Goal: Task Accomplishment & Management: Complete application form

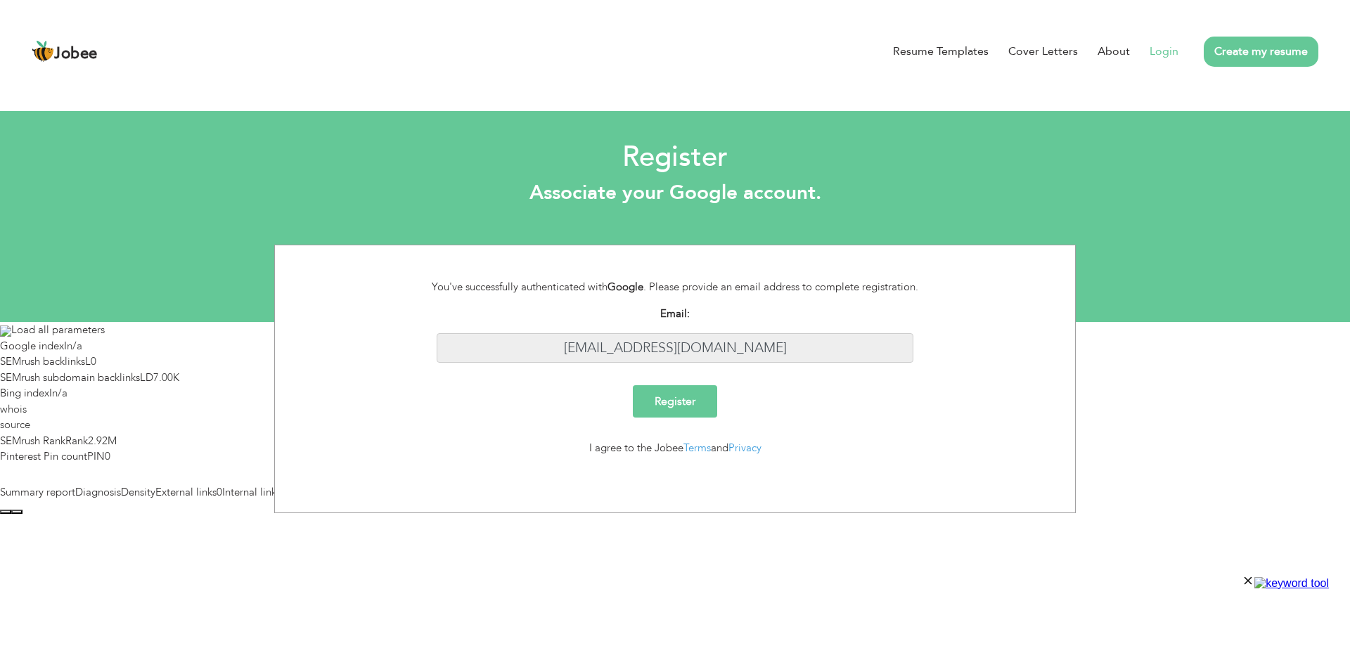
click at [675, 347] on input "[EMAIL_ADDRESS][DOMAIN_NAME]" at bounding box center [675, 348] width 477 height 30
click at [1151, 56] on link "Login" at bounding box center [1163, 51] width 29 height 17
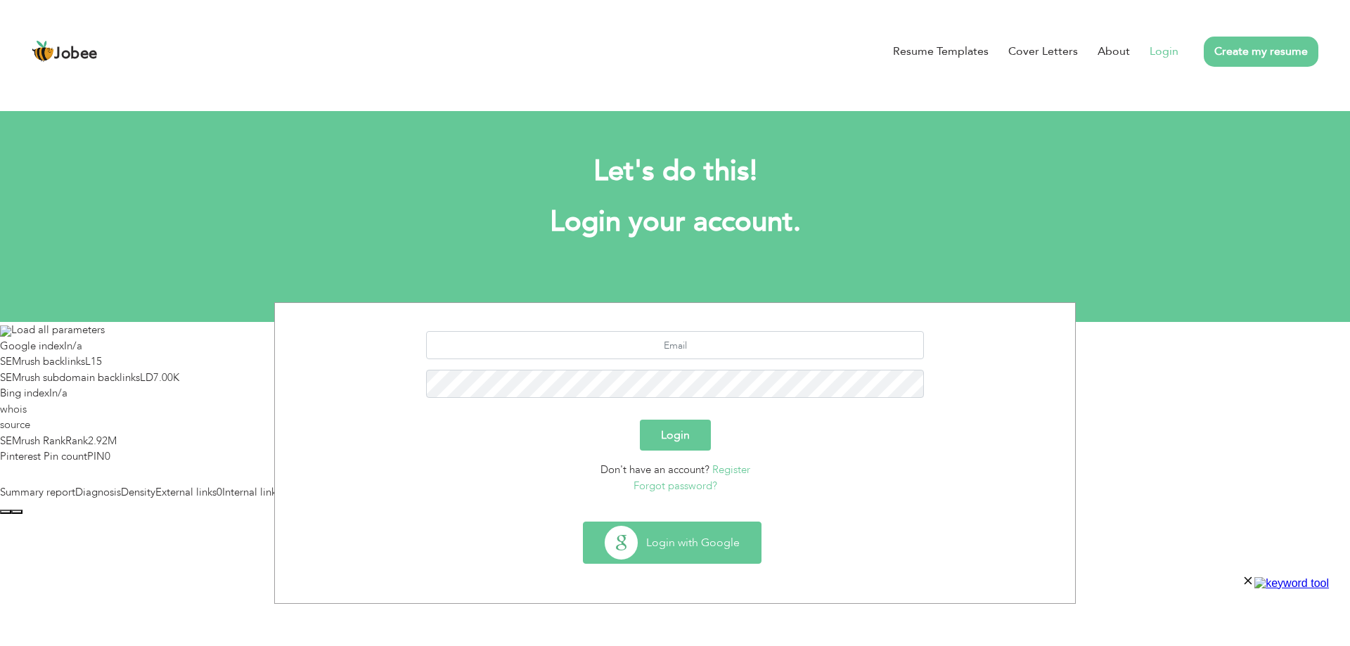
click at [685, 542] on button "Login with Google" at bounding box center [671, 542] width 177 height 41
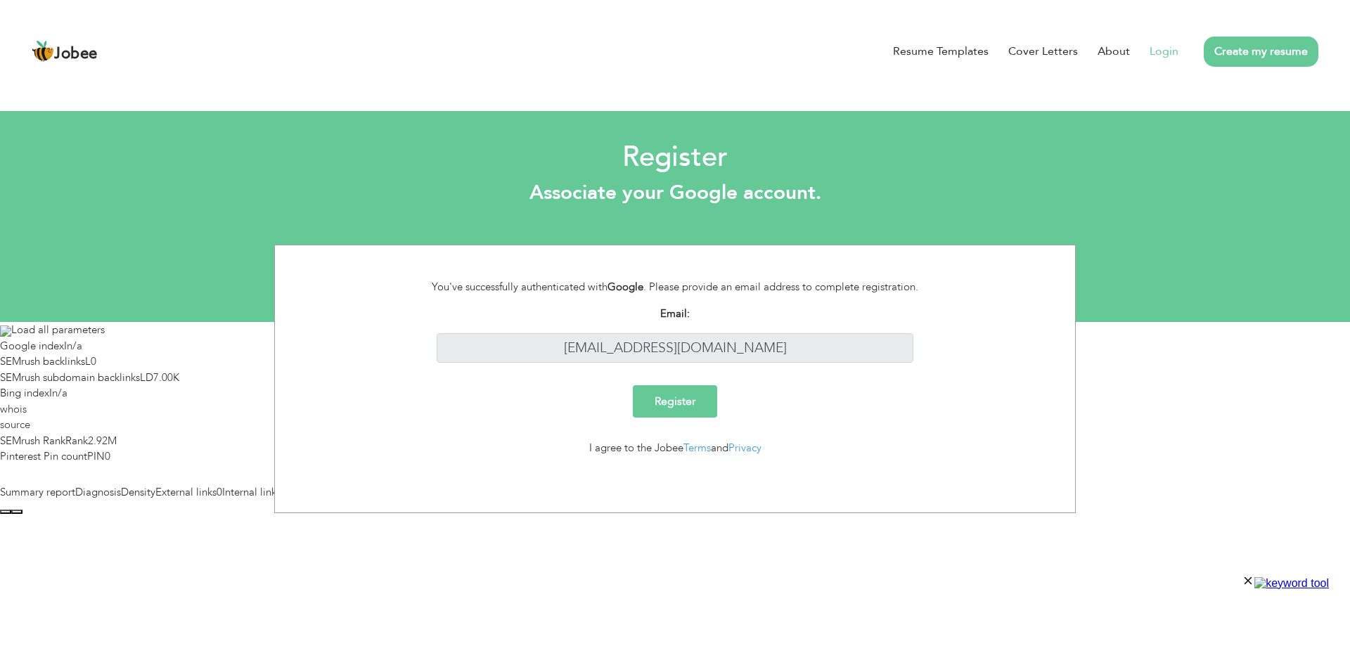
click at [1163, 49] on link "Login" at bounding box center [1163, 51] width 29 height 17
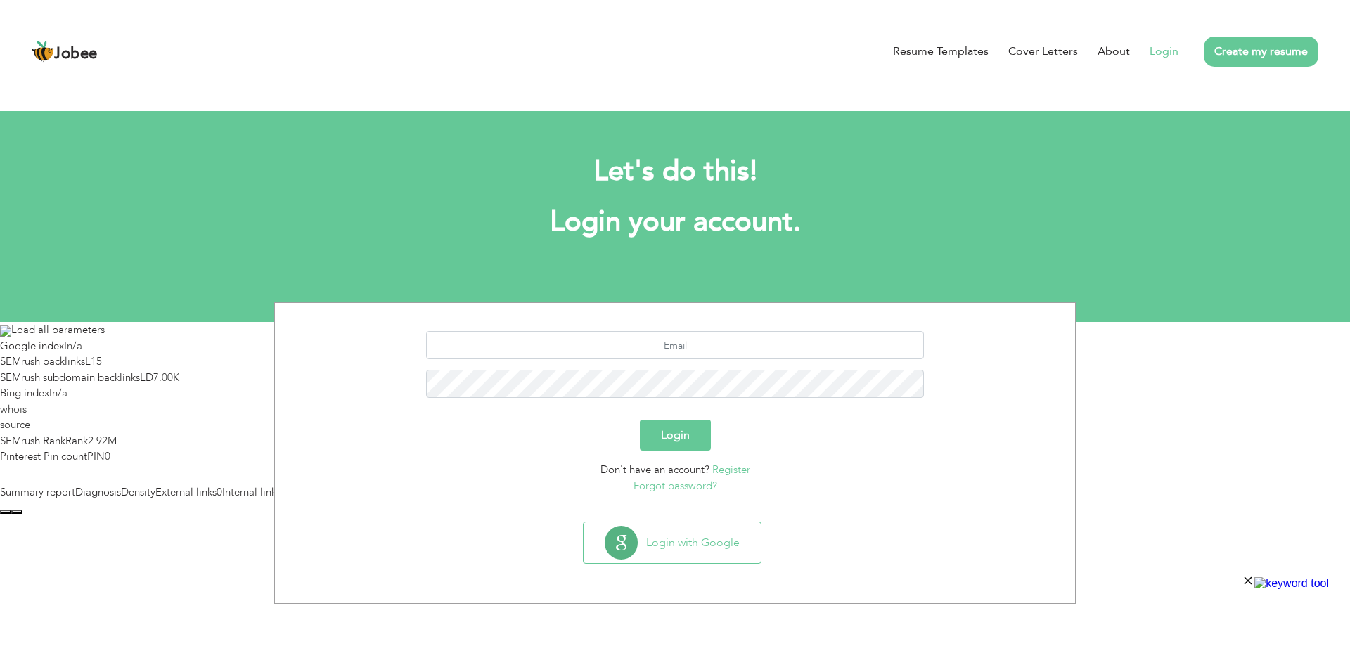
click at [651, 484] on link "Forgot password?" at bounding box center [675, 486] width 84 height 14
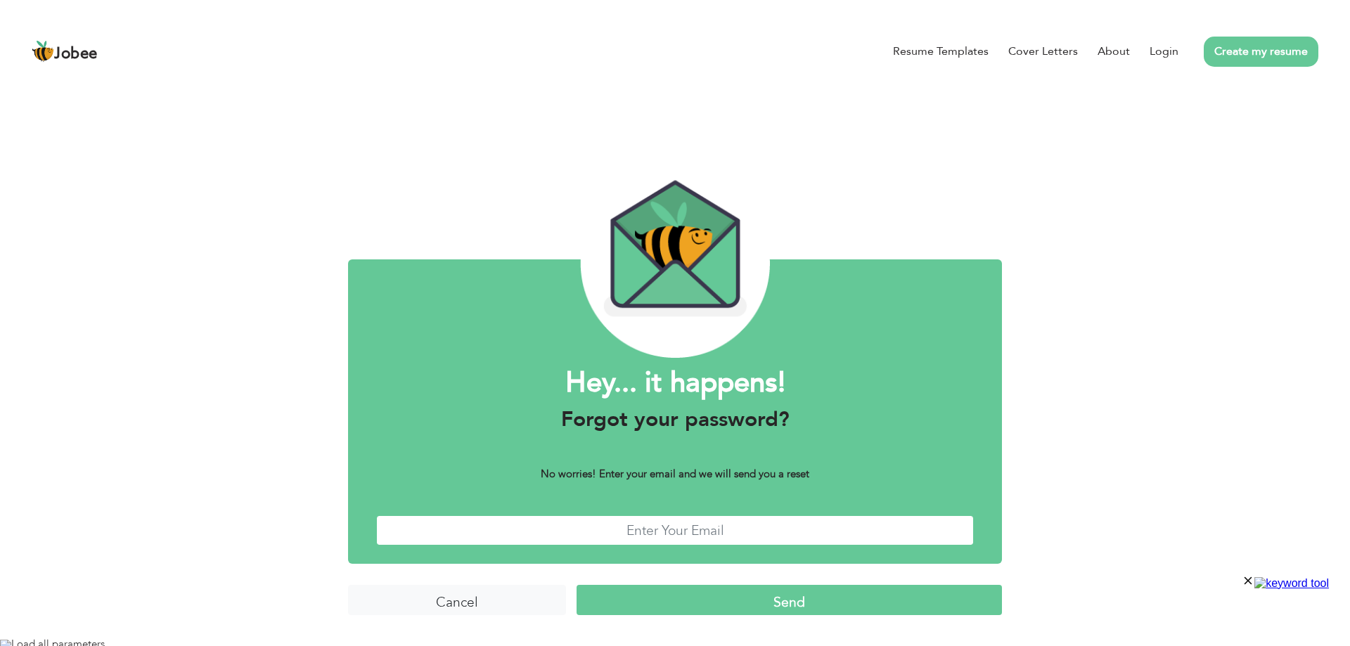
click at [782, 522] on input "text" at bounding box center [675, 530] width 598 height 30
paste input "aliseo504@gmail.com"
type input "aliseo504@gmail.com"
click at [448, 605] on input "Cancel" at bounding box center [457, 600] width 218 height 30
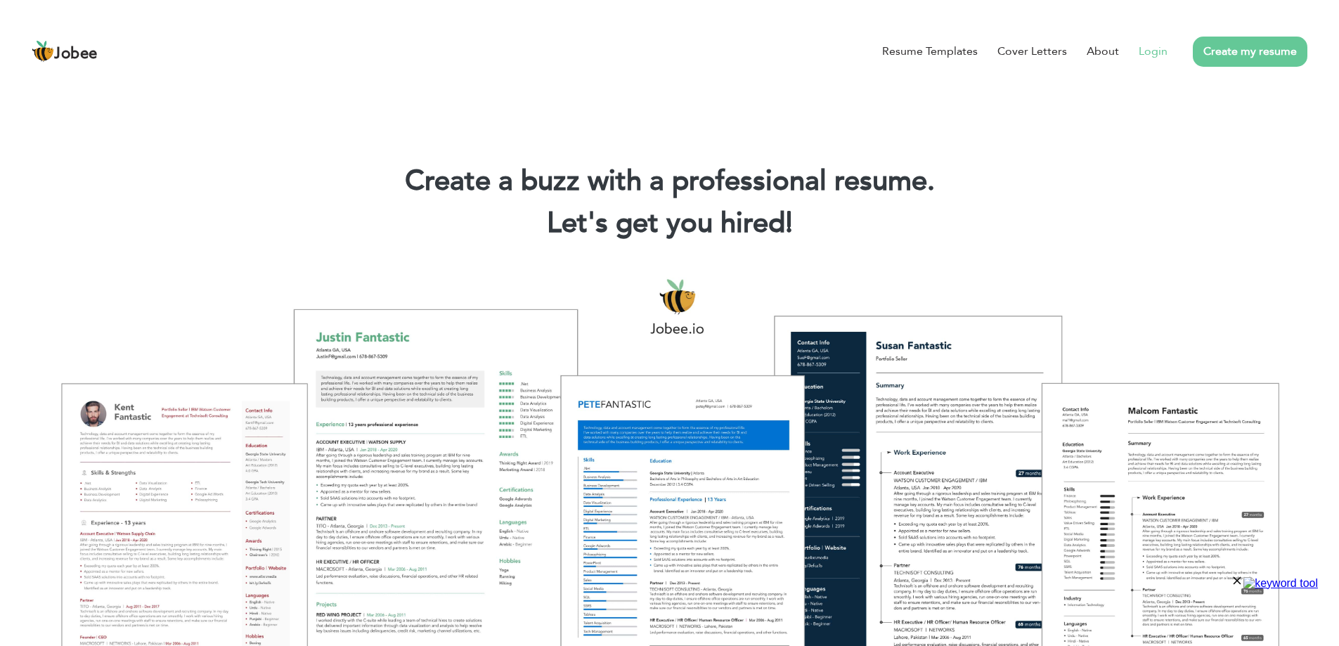
click at [1160, 53] on link "Login" at bounding box center [1153, 51] width 29 height 17
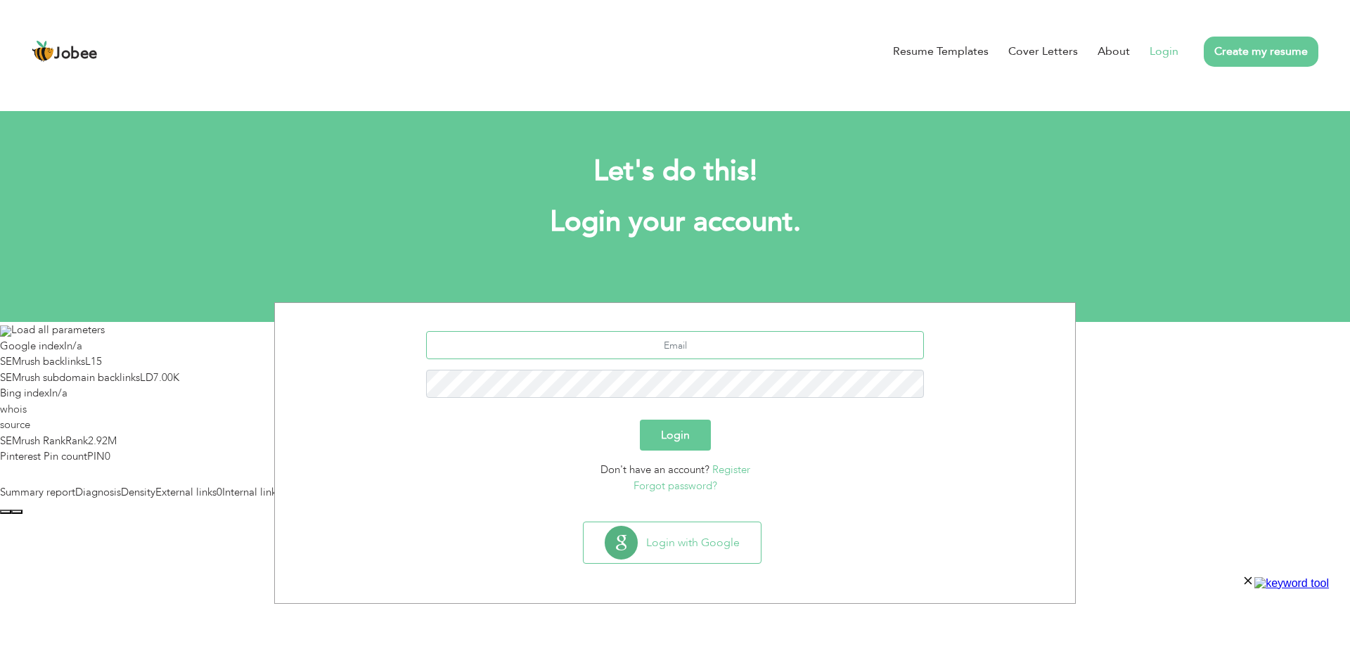
click at [728, 344] on input "text" at bounding box center [675, 345] width 498 height 28
type input "[EMAIL_ADDRESS][DOMAIN_NAME]"
click at [675, 436] on button "Login" at bounding box center [675, 435] width 71 height 31
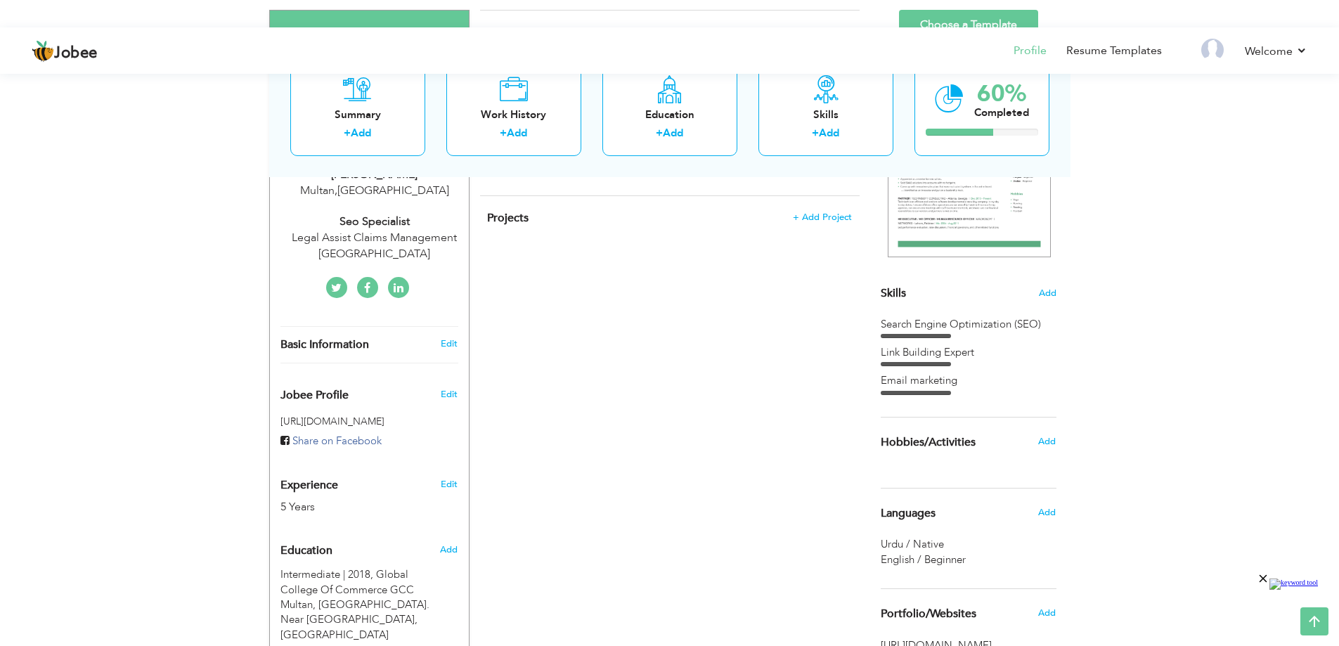
scroll to position [255, 0]
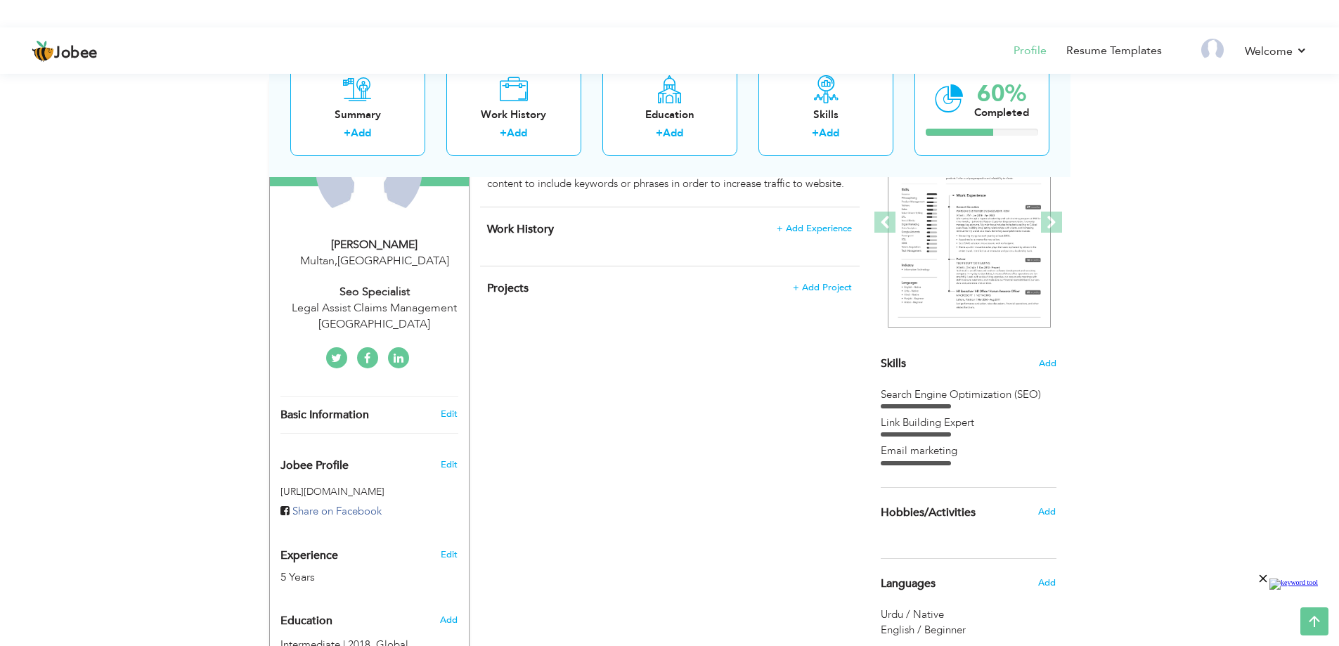
click at [920, 424] on div "Link Building Expert" at bounding box center [969, 422] width 176 height 15
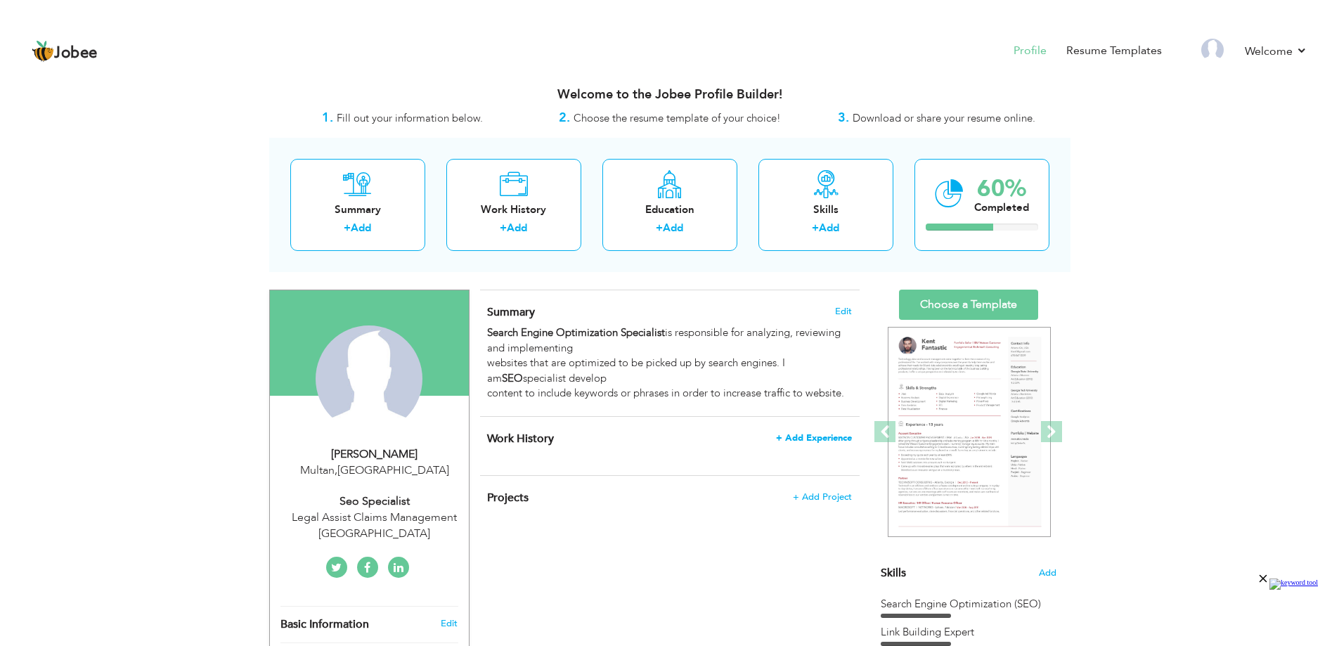
scroll to position [70, 0]
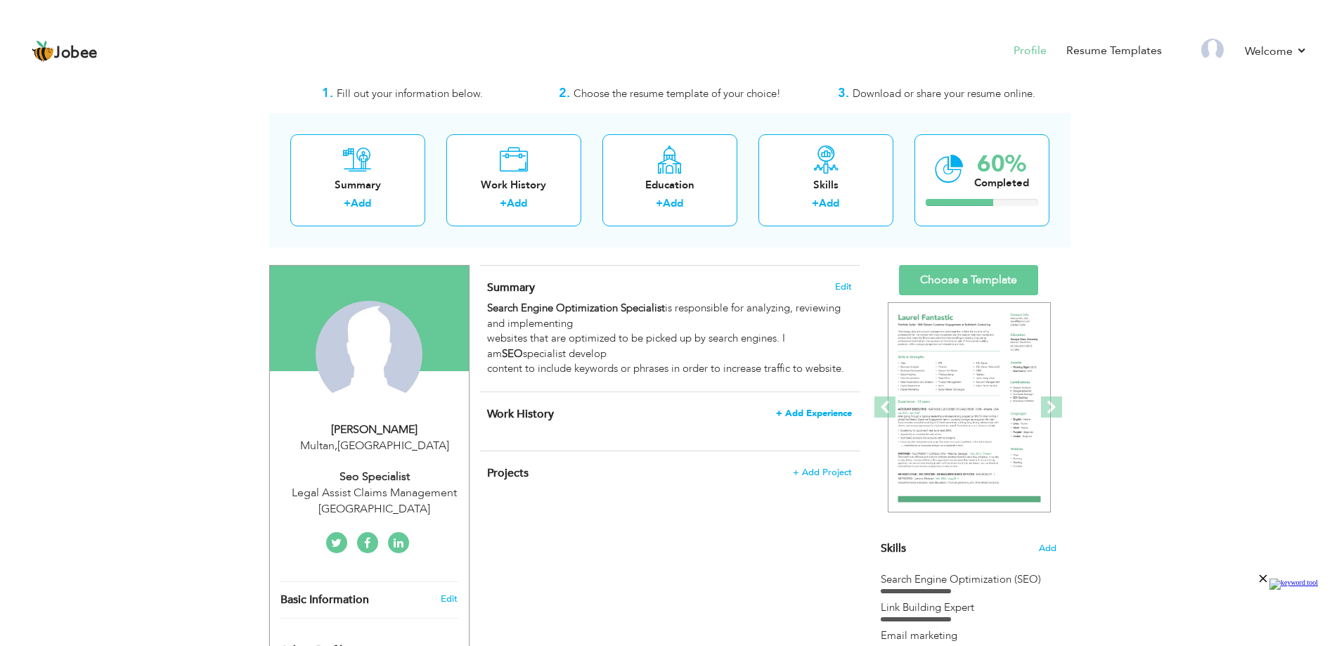
click at [814, 409] on span "+ Add Experience" at bounding box center [814, 413] width 76 height 10
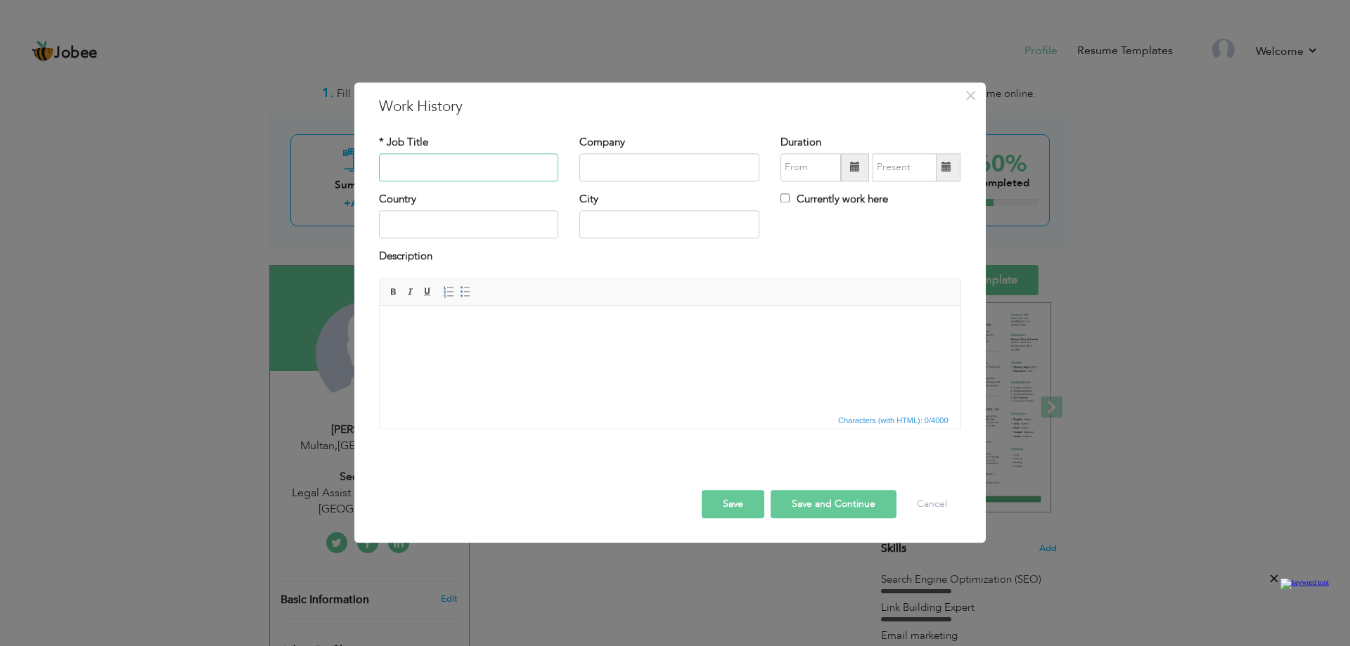
click at [522, 176] on input "text" at bounding box center [469, 167] width 180 height 28
click at [494, 170] on input "text" at bounding box center [469, 167] width 180 height 28
click at [600, 163] on input "text" at bounding box center [669, 167] width 180 height 28
click at [438, 169] on input "Qabit" at bounding box center [469, 167] width 180 height 28
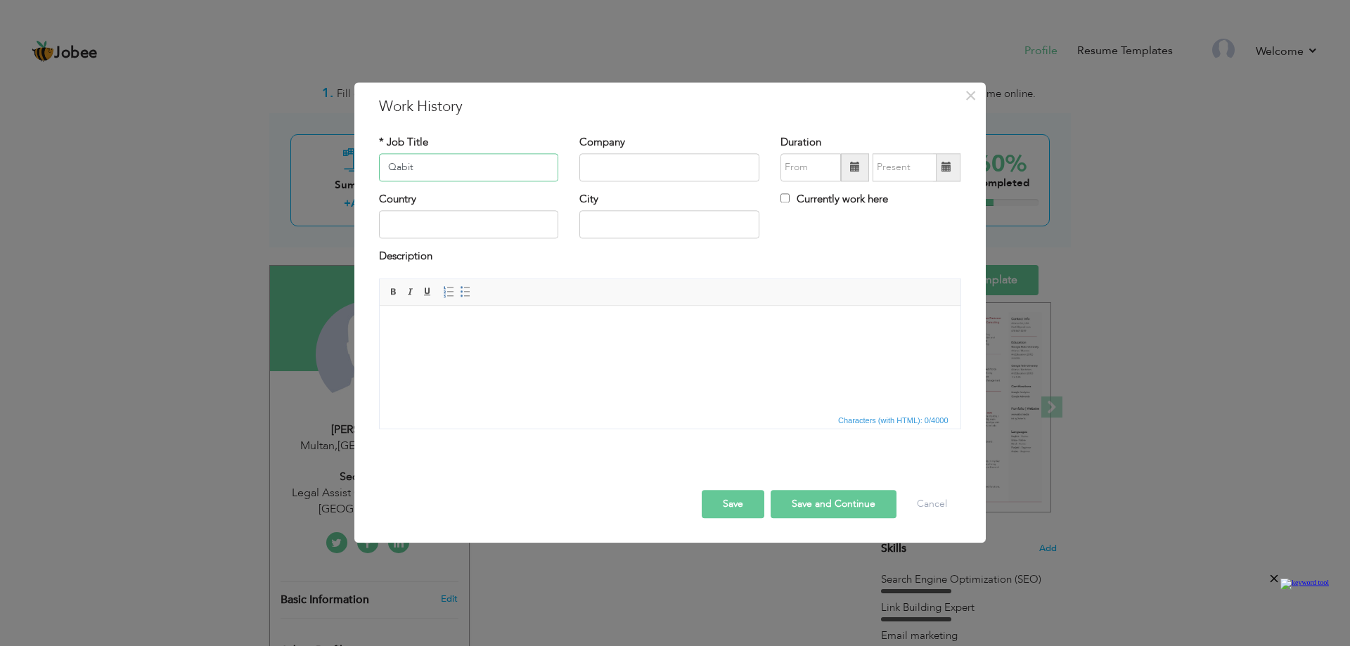
click at [438, 169] on input "Qabit" at bounding box center [469, 167] width 180 height 28
type input "S"
click at [622, 164] on input "text" at bounding box center [669, 167] width 180 height 28
paste input "https://qabit.com.au/"
click at [678, 165] on input "https://qabit.com.au/" at bounding box center [669, 167] width 180 height 28
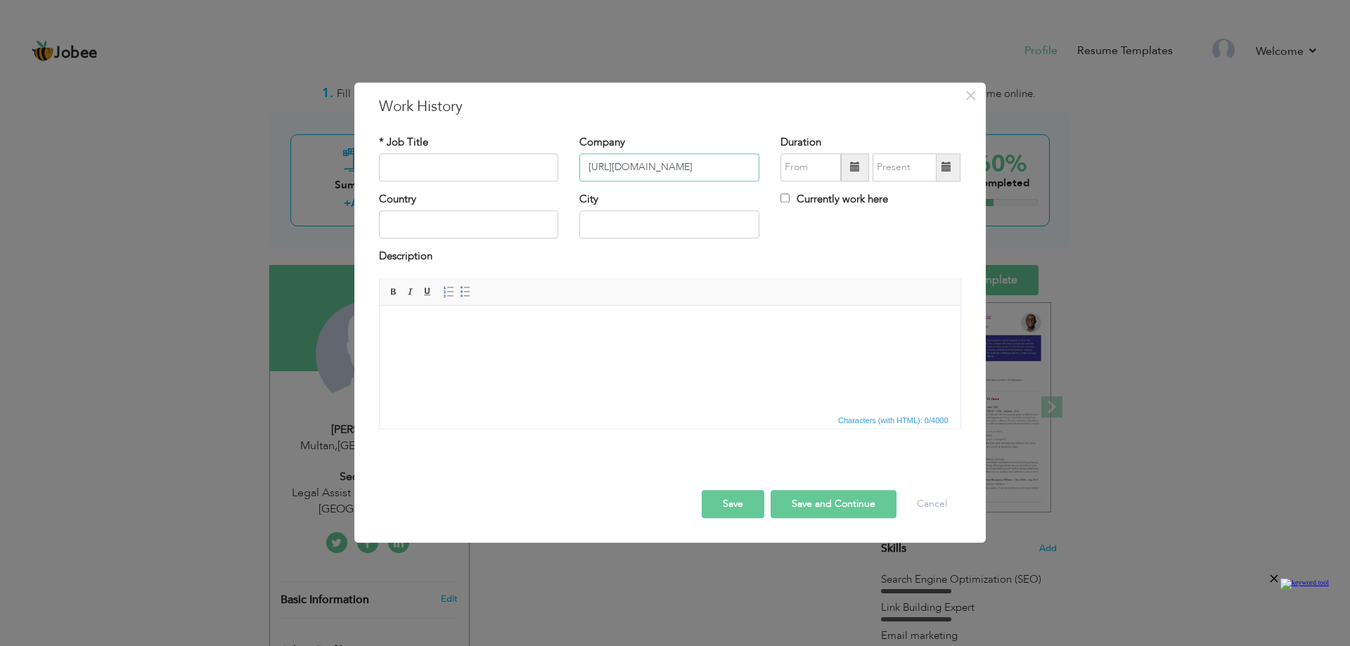
click at [678, 165] on input "https://qabit.com.au/" at bounding box center [669, 167] width 180 height 28
click at [700, 166] on input "https://qabit.com.au/" at bounding box center [669, 167] width 180 height 28
drag, startPoint x: 626, startPoint y: 169, endPoint x: 536, endPoint y: 155, distance: 91.8
click at [536, 155] on div "* Job Title Company https://qabit.com.au/ Duration" at bounding box center [669, 163] width 603 height 57
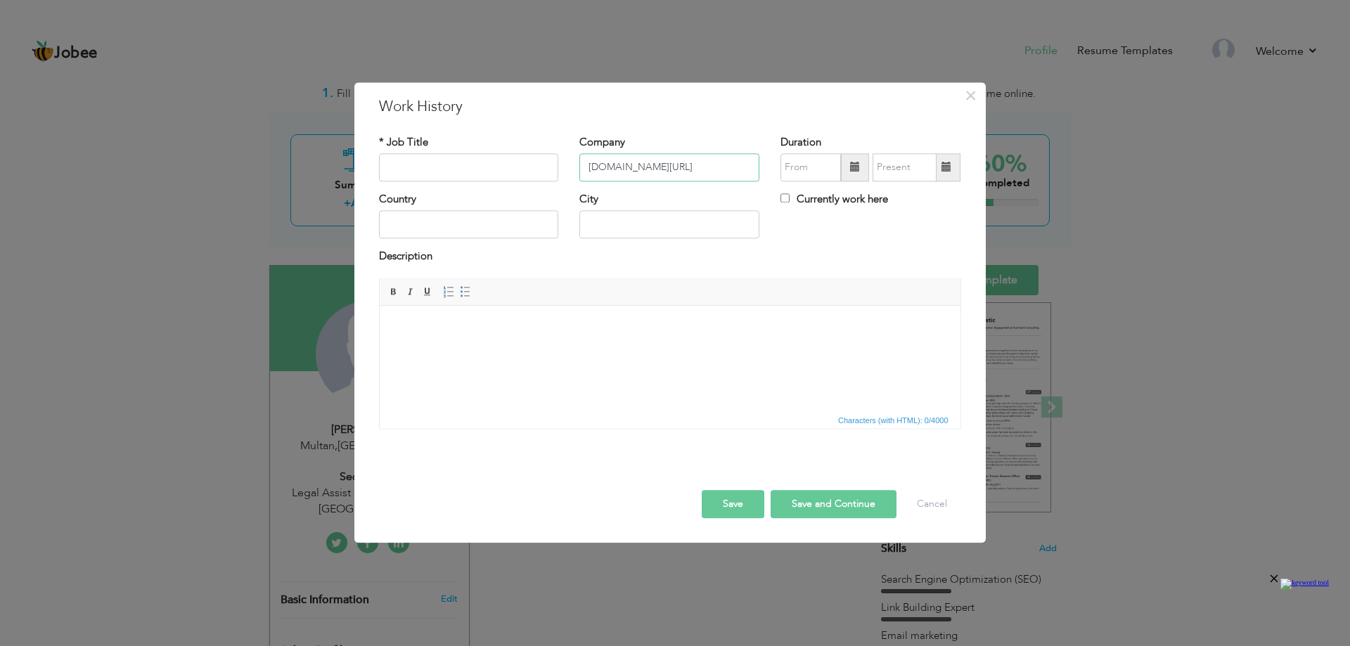
click at [671, 169] on input "Qabit.com.au/" at bounding box center [669, 167] width 180 height 28
type input "[DOMAIN_NAME]"
click at [541, 161] on input "text" at bounding box center [469, 167] width 180 height 28
paste input "Seo specialist"
type input "Seo specialist"
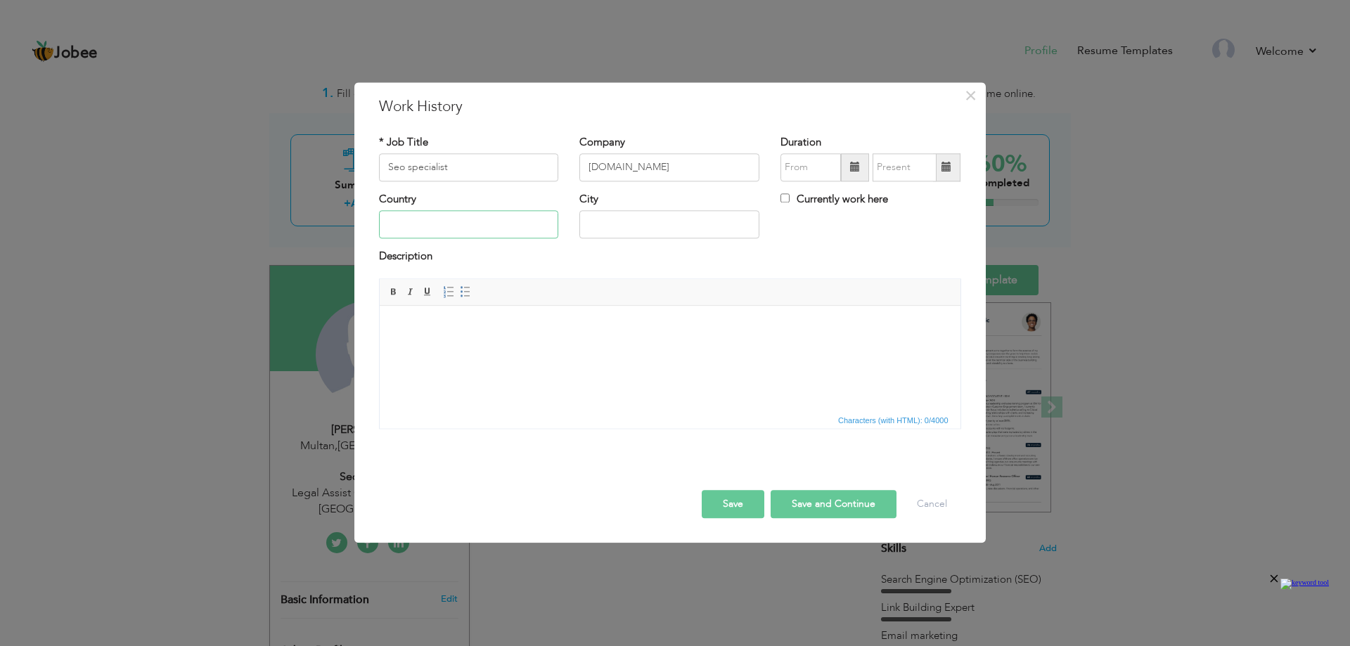
click at [485, 229] on input "text" at bounding box center [469, 225] width 180 height 28
type input "[GEOGRAPHIC_DATA]"
type input "Multan"
click at [637, 232] on input "Multan" at bounding box center [669, 225] width 180 height 28
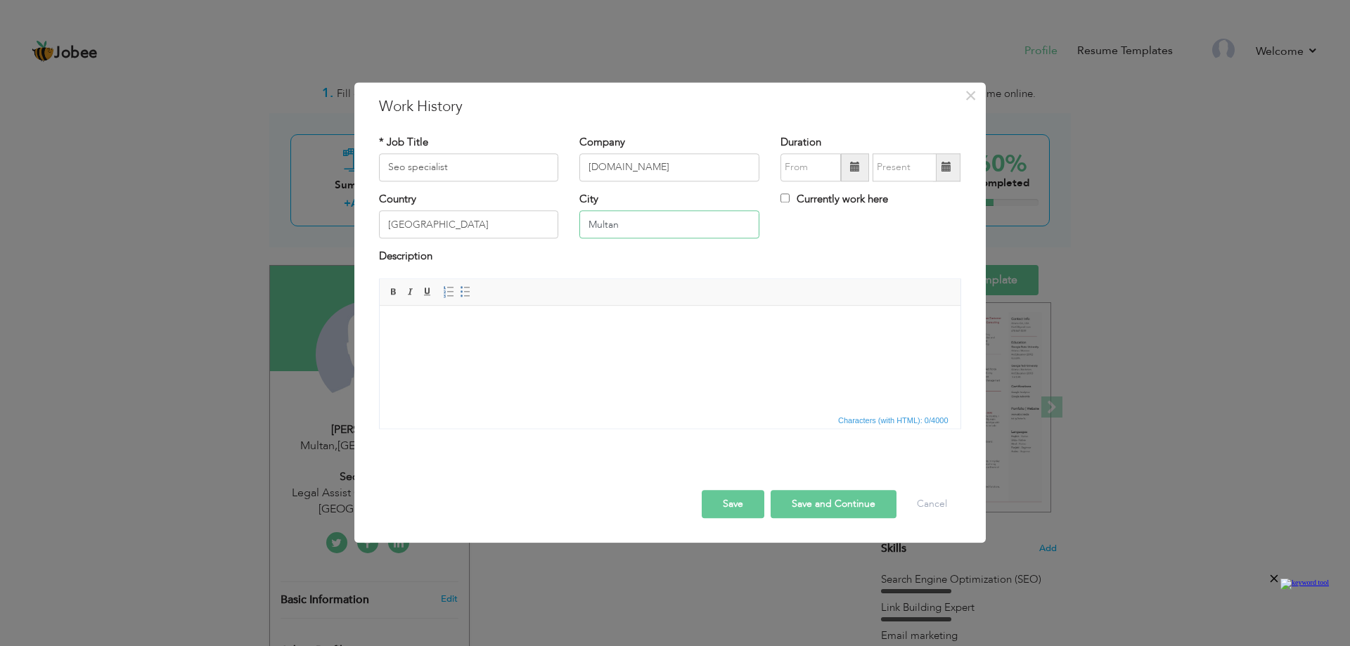
click at [637, 232] on input "Multan" at bounding box center [669, 225] width 180 height 28
drag, startPoint x: 603, startPoint y: 269, endPoint x: 625, endPoint y: 264, distance: 22.3
click at [603, 269] on div "Description" at bounding box center [669, 264] width 603 height 29
click at [860, 173] on span at bounding box center [855, 167] width 28 height 28
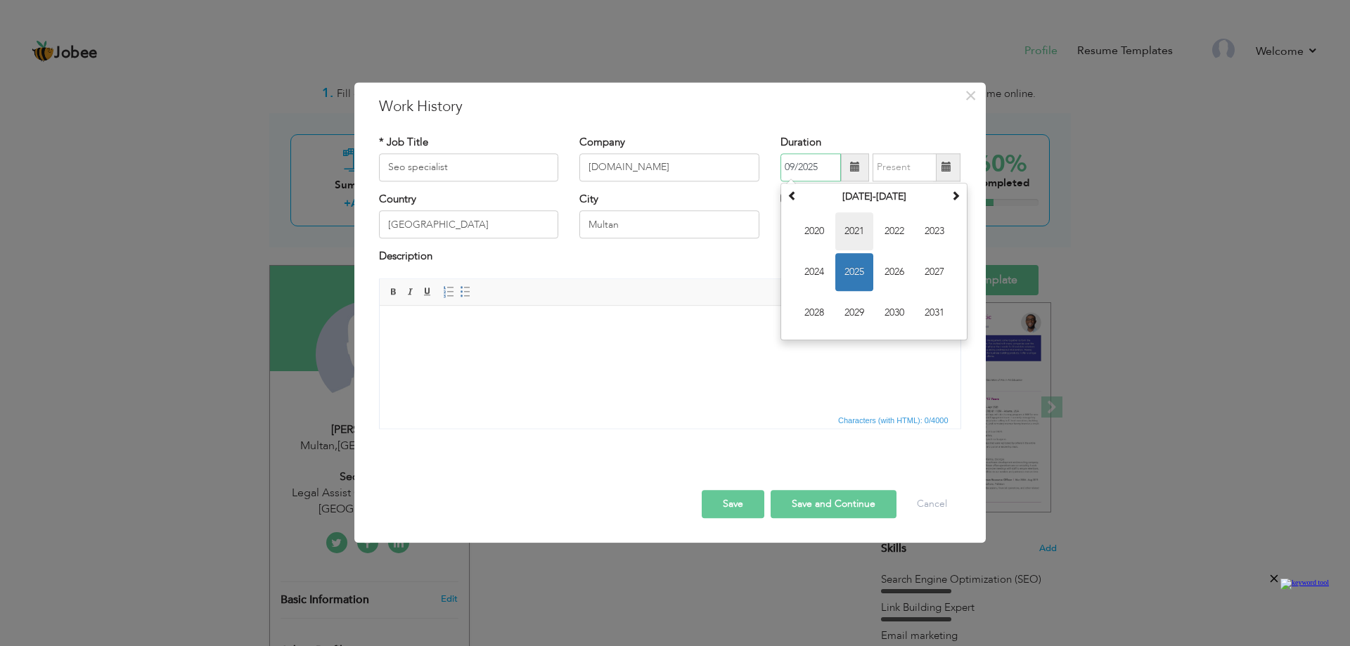
click at [845, 228] on span "2021" at bounding box center [854, 231] width 38 height 38
click at [847, 169] on span at bounding box center [855, 167] width 28 height 28
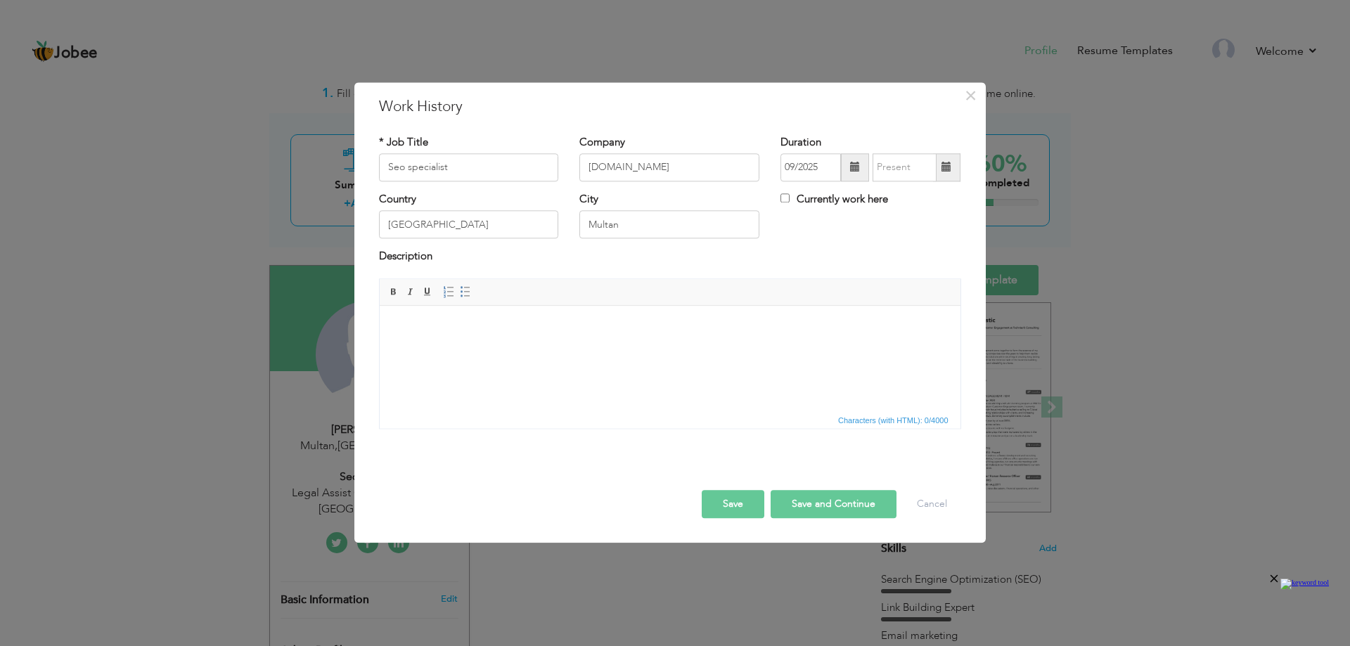
click at [869, 176] on div "09/2025" at bounding box center [870, 167] width 180 height 28
click at [860, 176] on span at bounding box center [855, 167] width 28 height 28
click at [796, 199] on span at bounding box center [792, 196] width 10 height 10
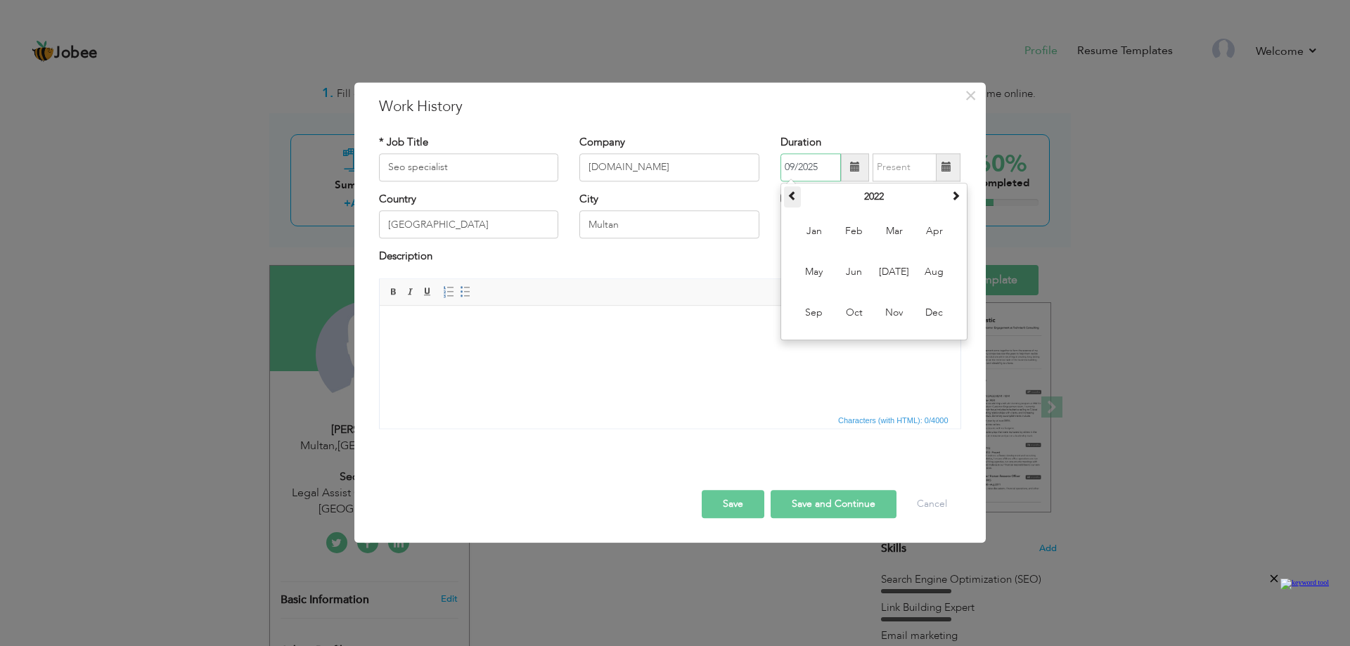
click at [796, 199] on span at bounding box center [792, 196] width 10 height 10
click at [936, 274] on span "Aug" at bounding box center [934, 272] width 38 height 38
type input "08/2021"
click at [786, 165] on input "08/2021" at bounding box center [810, 167] width 60 height 28
click at [936, 264] on span "Aug" at bounding box center [934, 272] width 38 height 38
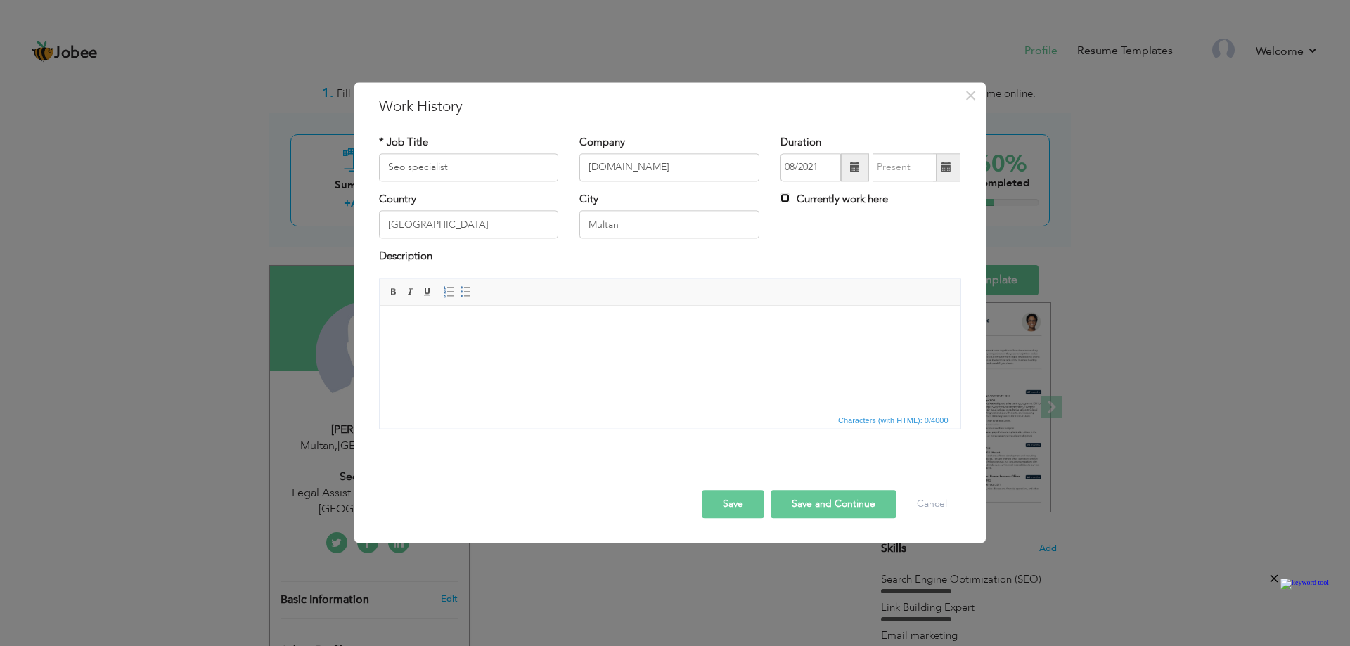
click at [782, 200] on input "Currently work here" at bounding box center [784, 197] width 9 height 9
checkbox input "false"
type input "09/2025"
click at [893, 169] on input "09/2025" at bounding box center [904, 167] width 64 height 28
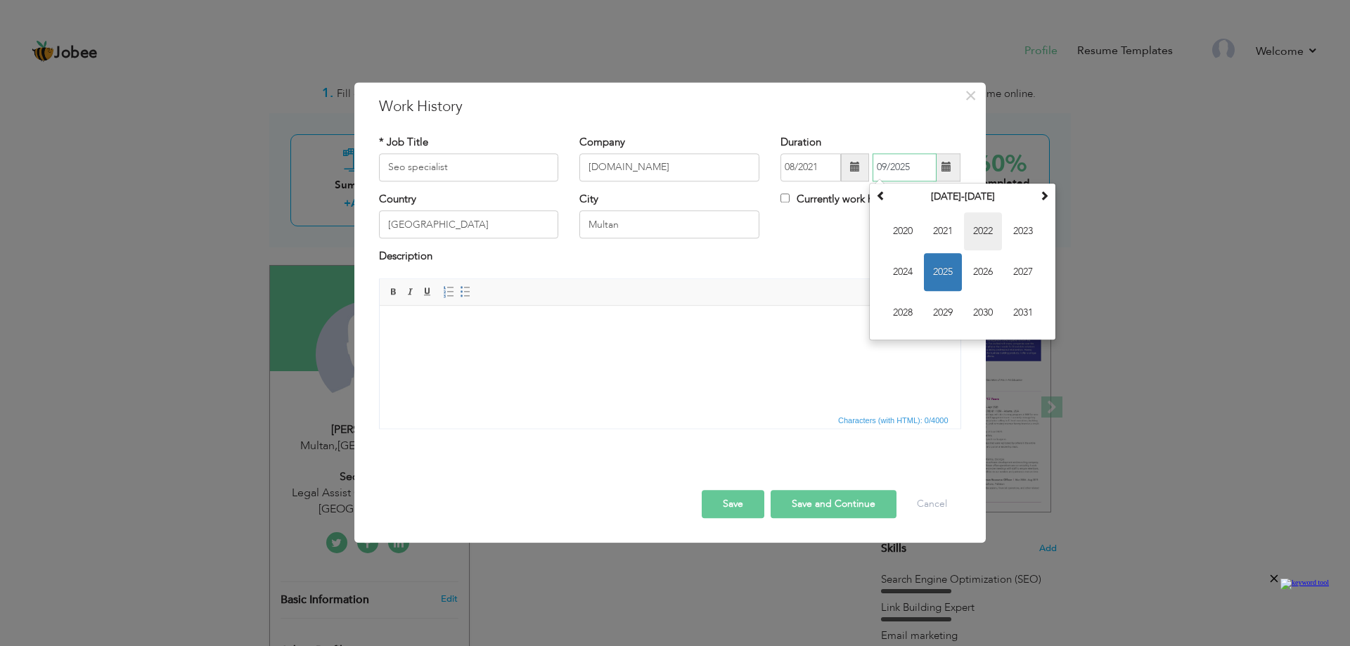
click at [996, 233] on span "2022" at bounding box center [983, 231] width 38 height 38
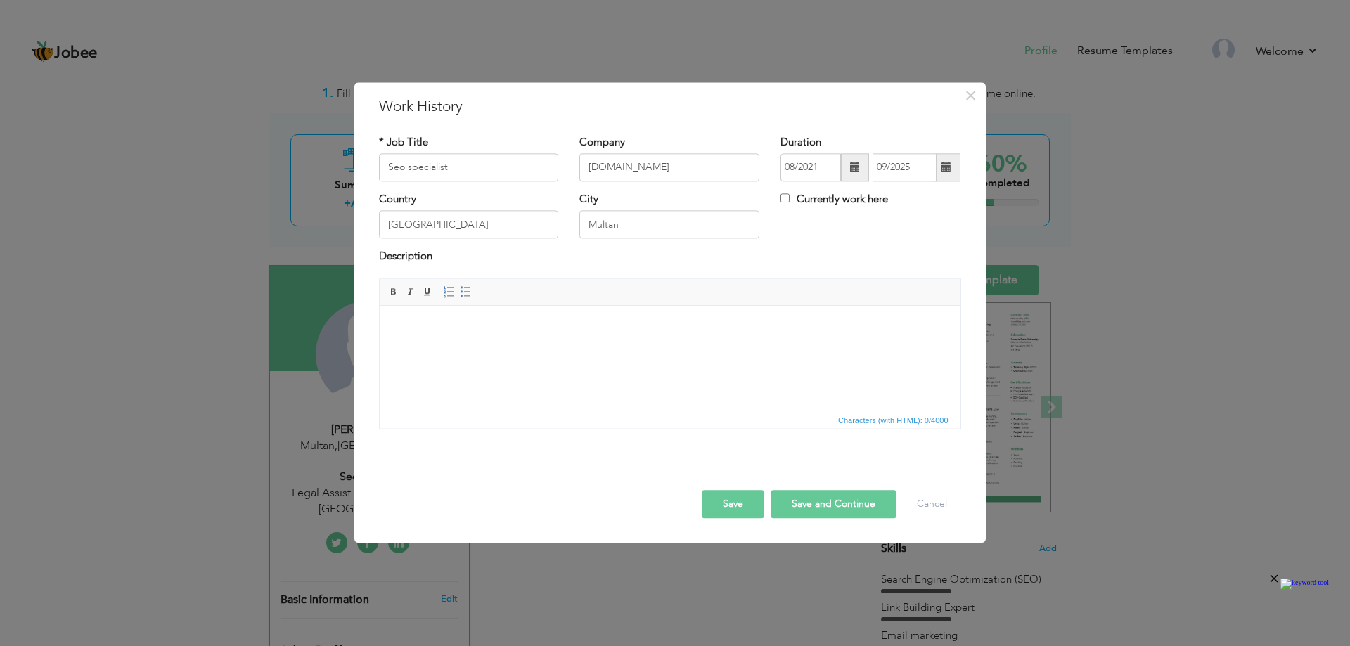
click at [856, 171] on span at bounding box center [855, 167] width 10 height 10
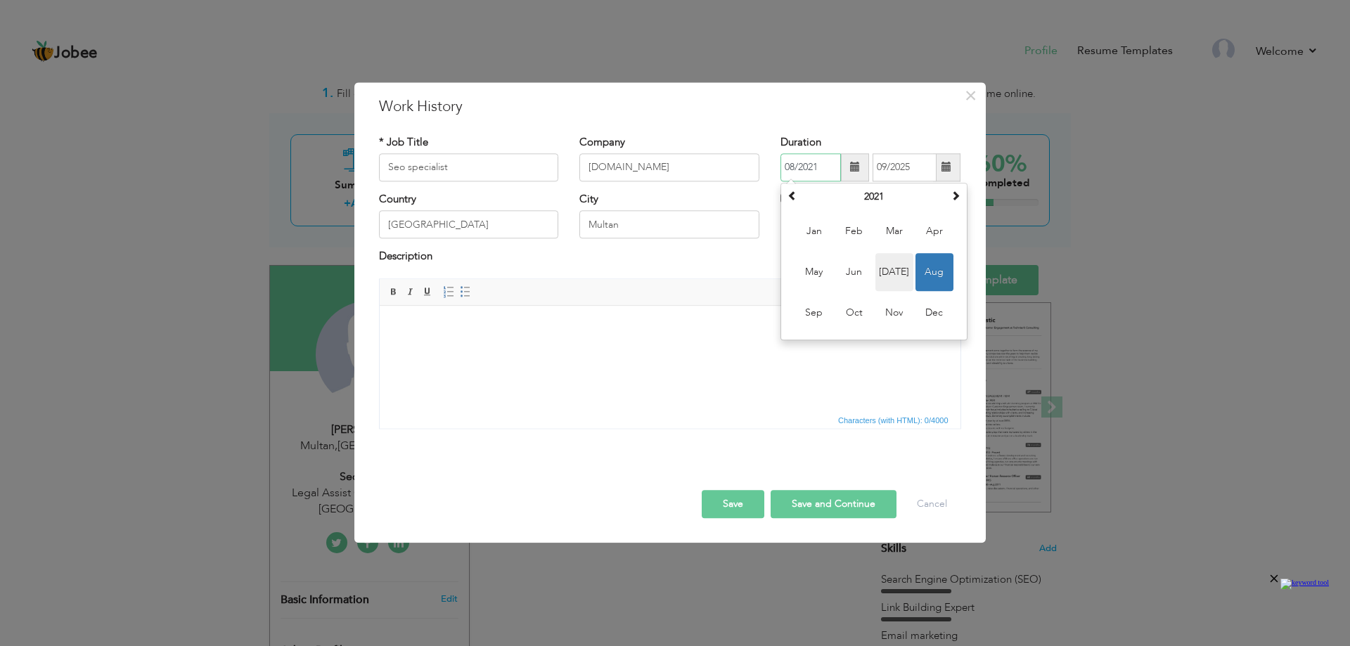
click at [891, 268] on span "Jul" at bounding box center [894, 272] width 38 height 38
type input "07/2021"
click at [853, 172] on span at bounding box center [855, 167] width 10 height 10
click at [857, 167] on span at bounding box center [855, 167] width 10 height 10
click at [872, 131] on div "* Job Title Seo specialist Company Qabit.com.au Duration 07/2021 09/2025 Curren…" at bounding box center [669, 286] width 603 height 325
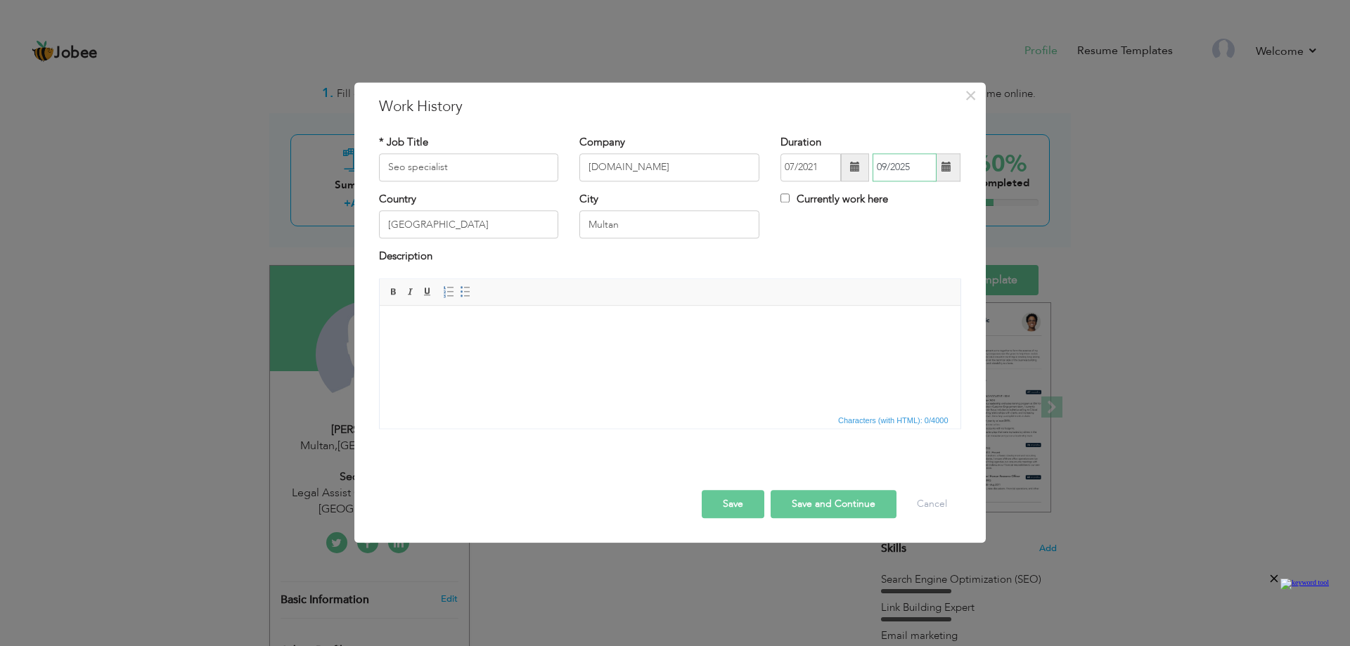
click at [934, 171] on input "09/2025" at bounding box center [904, 167] width 64 height 28
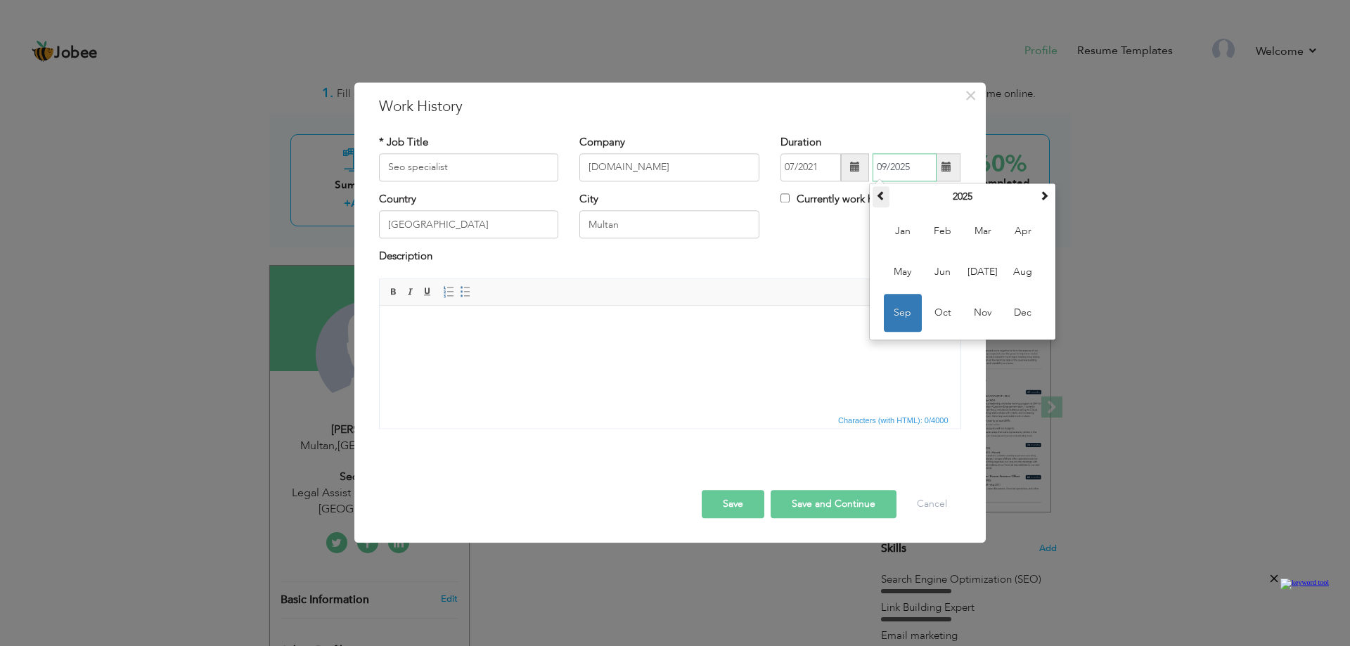
click at [888, 195] on th at bounding box center [880, 196] width 17 height 21
click at [971, 314] on span "Nov" at bounding box center [983, 313] width 38 height 38
type input "11/2023"
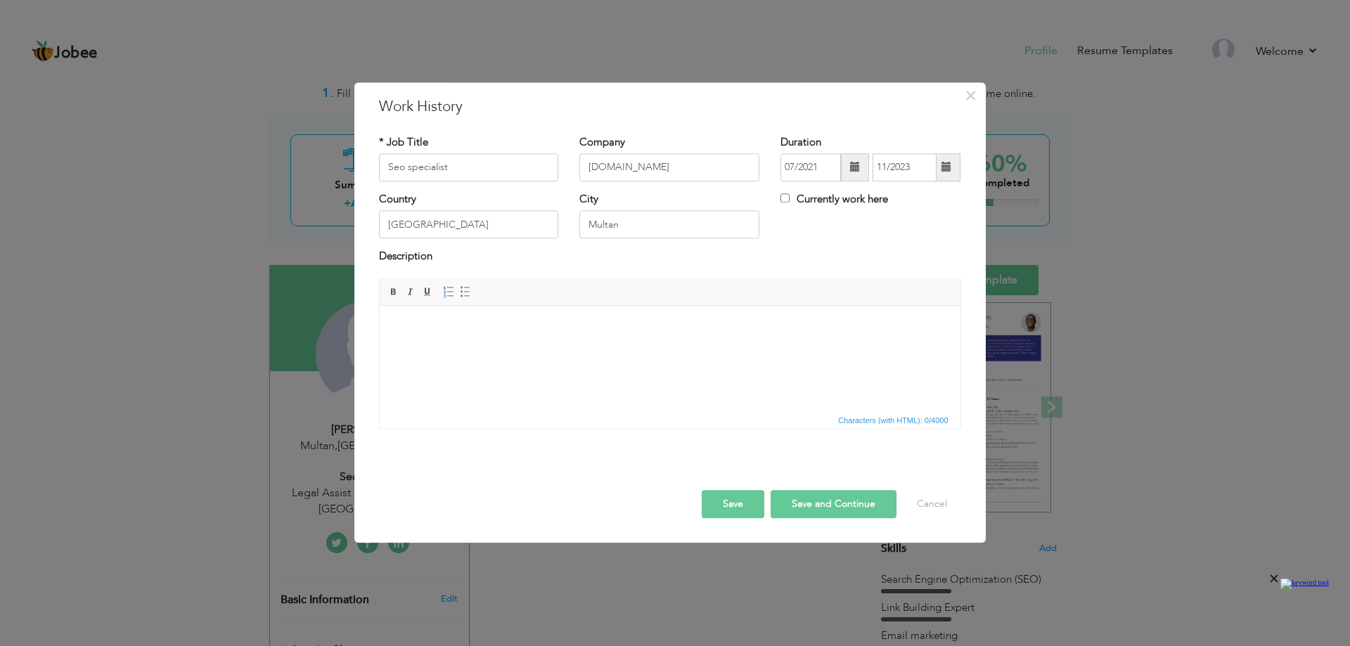
click at [527, 344] on html at bounding box center [669, 327] width 581 height 43
click at [450, 363] on html at bounding box center [669, 335] width 581 height 58
paste body
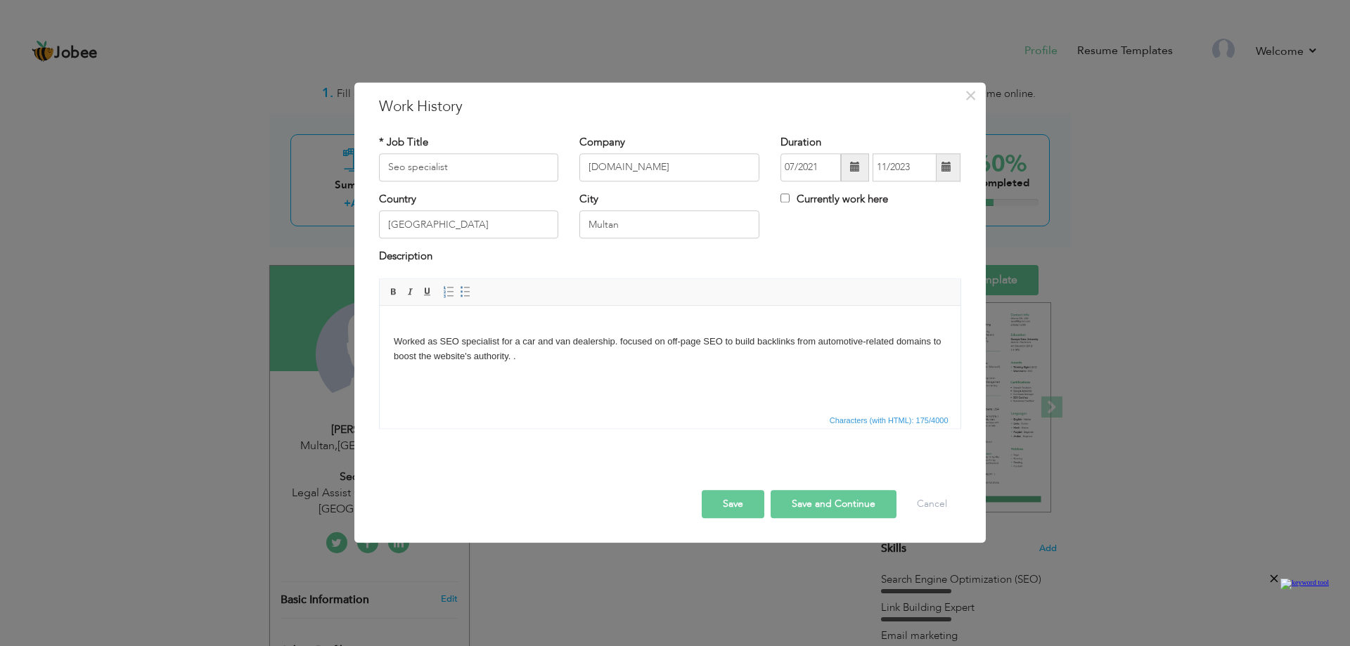
click at [395, 342] on body "Worked as SEO specialist for a car and van dealership. focused on off-page SEO …" at bounding box center [669, 342] width 553 height 44
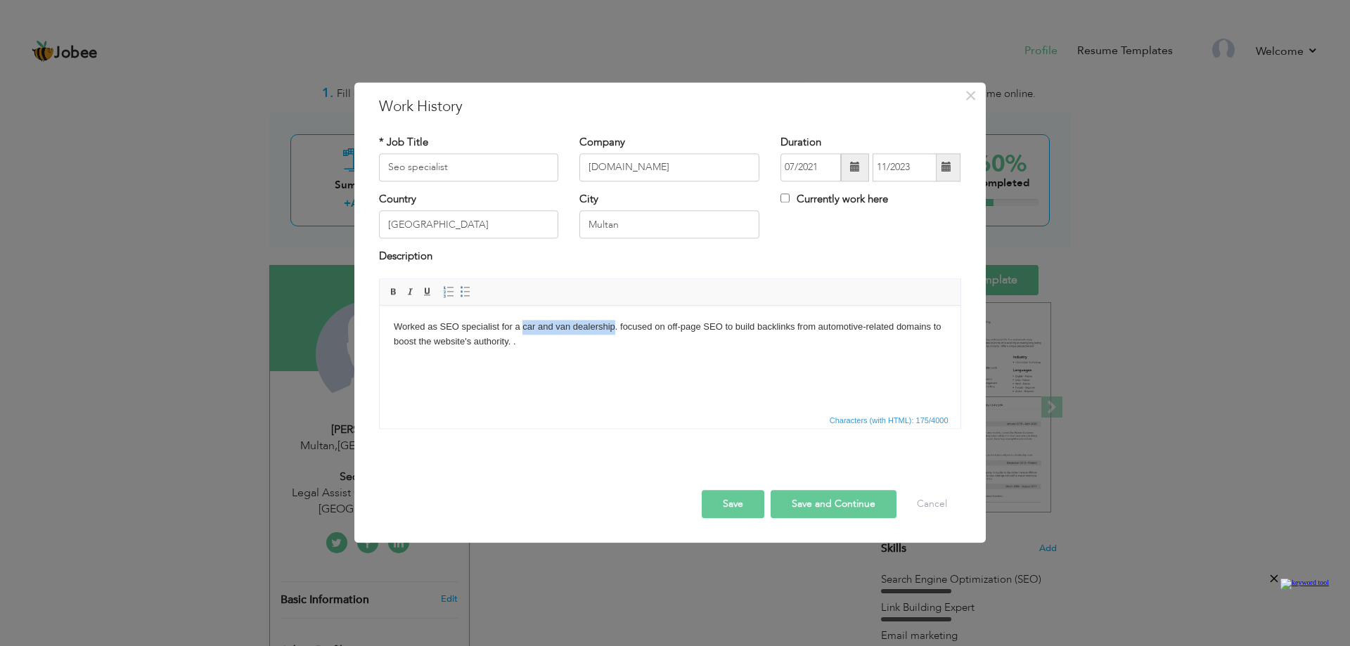
drag, startPoint x: 523, startPoint y: 328, endPoint x: 612, endPoint y: 330, distance: 89.3
click at [612, 330] on body "Worked as SEO specialist for a car and van dealership. focused on off-page SEO …" at bounding box center [669, 335] width 553 height 30
drag, startPoint x: 523, startPoint y: 325, endPoint x: 609, endPoint y: 321, distance: 85.9
click at [609, 321] on body "Worked as SEO specialist for a Managed IT Solutions . focused on off-page SEO t…" at bounding box center [669, 335] width 553 height 30
click at [609, 323] on body "Worked as SEO specialist for a Managed IT Solutions . focused on off-page SEO t…" at bounding box center [669, 335] width 553 height 30
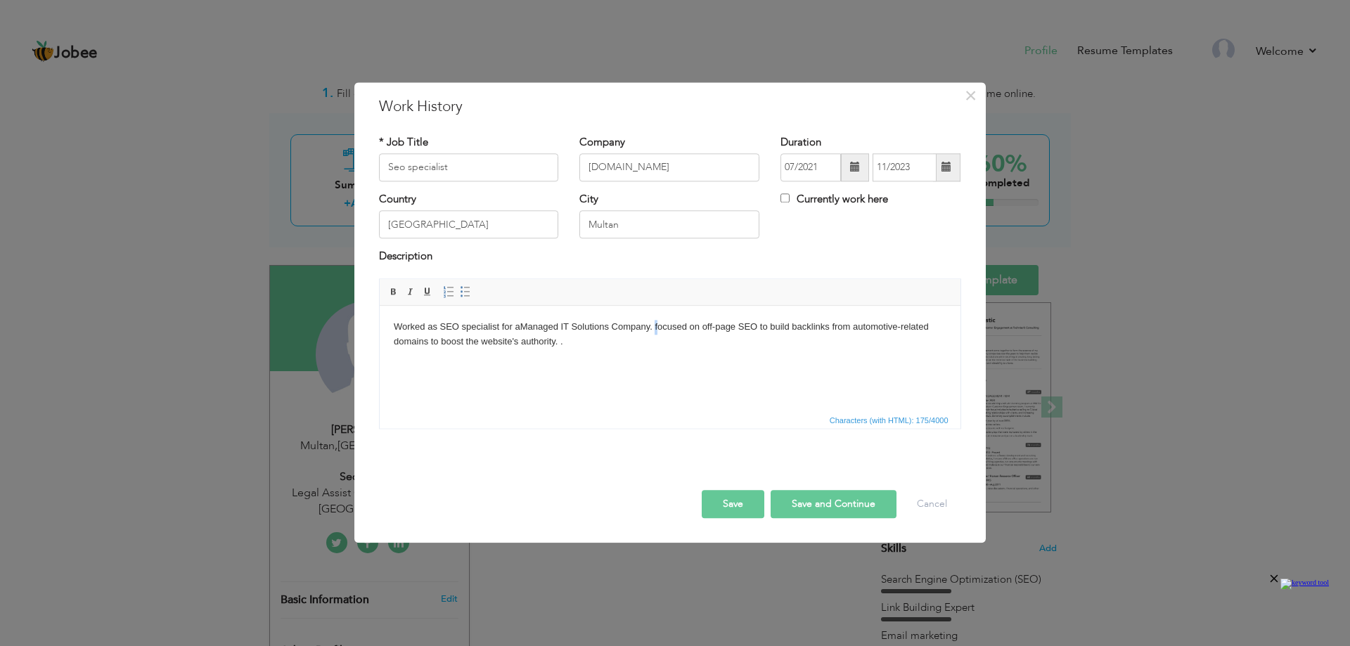
click at [658, 328] on body "Worked as SEO specialist for a Managed IT Solutions Company . focused on off-pa…" at bounding box center [669, 335] width 553 height 30
click at [703, 326] on body "Worked as SEO specialist for a Managed IT Solutions Company . Focused on off-pa…" at bounding box center [669, 335] width 553 height 30
click at [652, 344] on body "Worked as SEO specialist for a Managed IT Solutions Company . Focused on Blog p…" at bounding box center [669, 335] width 553 height 30
click at [704, 343] on body "Worked as SEO specialist for a Managed IT Solutions Company . Focused on Blog p…" at bounding box center [669, 335] width 553 height 30
click at [700, 342] on body "Worked as SEO specialist for a Managed IT Solutions Company . Focused on Blog p…" at bounding box center [669, 335] width 553 height 30
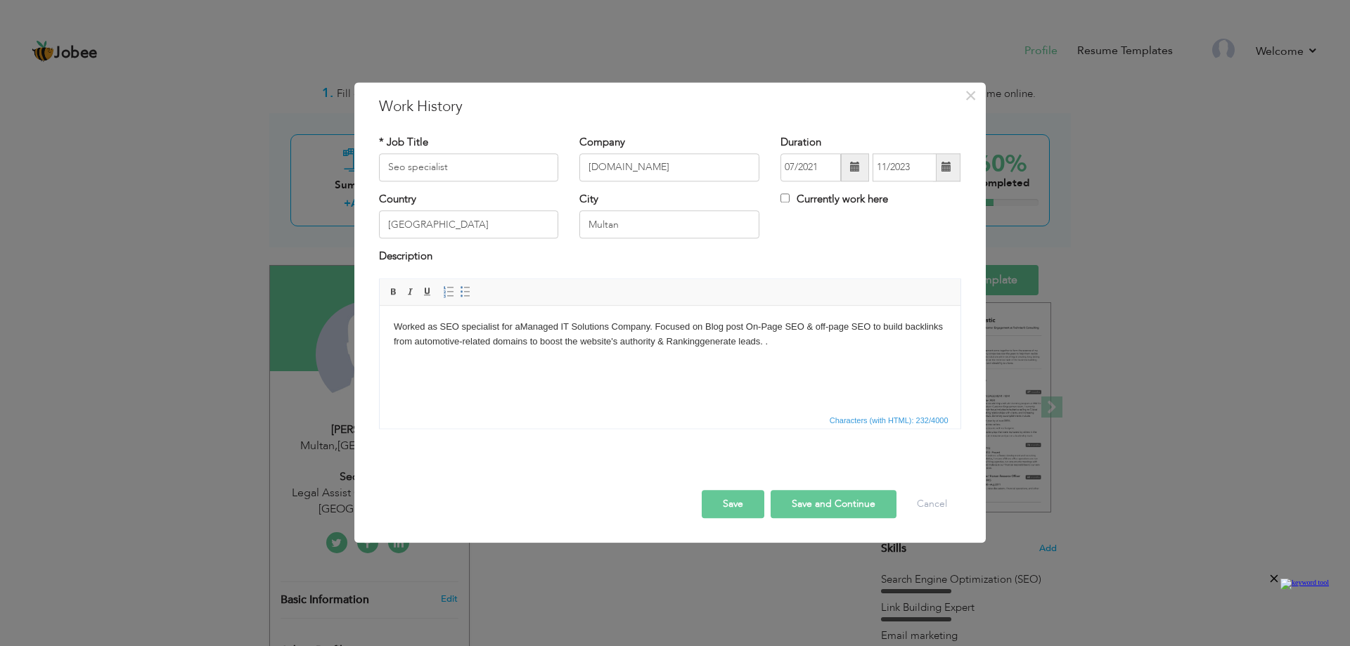
click at [665, 341] on body "Worked as SEO specialist for a Managed IT Solutions Company . Focused on Blog p…" at bounding box center [669, 335] width 553 height 30
click at [731, 337] on body "Worked as SEO specialist for a Managed IT Solutions Company . Focused on Blog p…" at bounding box center [669, 335] width 553 height 30
click at [745, 344] on body "Worked as SEO specialist for a Managed IT Solutions Company . Focused on Blog p…" at bounding box center [669, 335] width 553 height 30
click at [789, 352] on html "Worked as SEO specialist for a Managed IT Solutions Company . Focused on Blog p…" at bounding box center [669, 335] width 581 height 58
click at [804, 340] on body "Worked as SEO specialist for a Managed IT Solutions Company . Focused on Blog p…" at bounding box center [669, 335] width 553 height 30
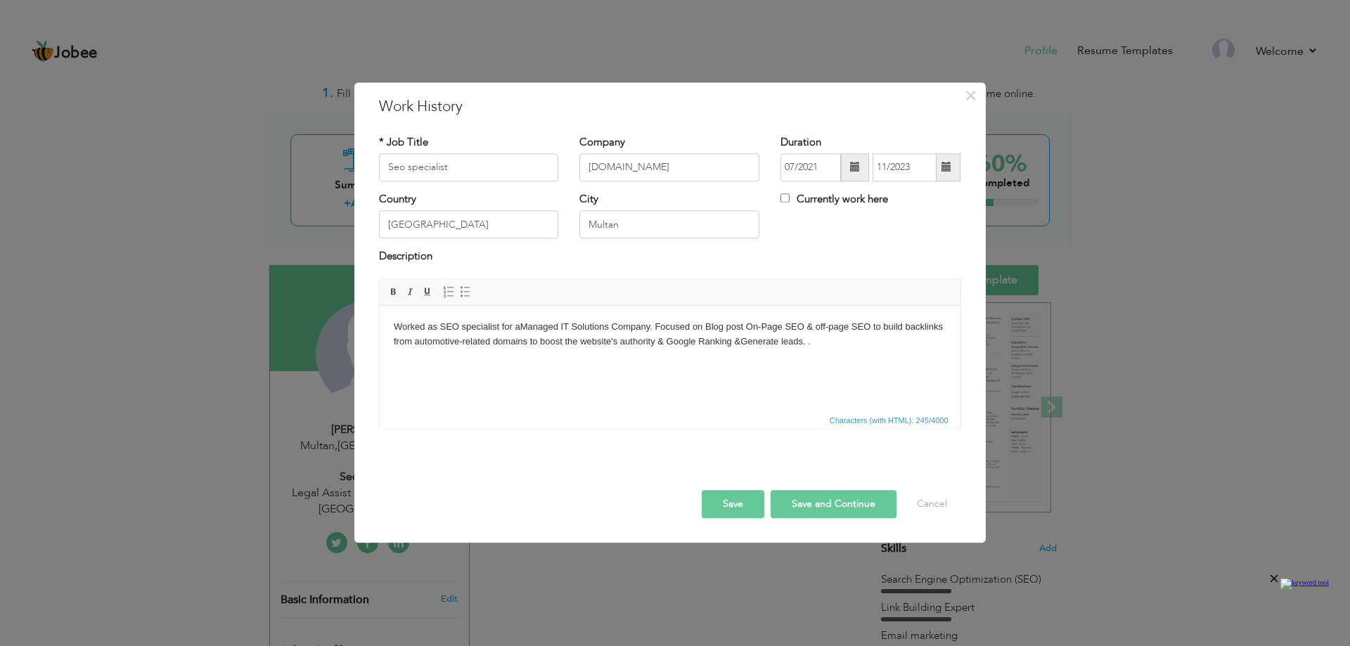
click at [809, 340] on body "Worked as SEO specialist for a Managed IT Solutions Company . Focused on Blog p…" at bounding box center [669, 335] width 553 height 30
click at [407, 330] on body "Worked as SEO specialist for a Managed IT Solutions Company . Focused on Blog p…" at bounding box center [669, 335] width 553 height 30
click at [394, 325] on body "Worked as SEO specialist for a Managed IT Solutions Company . Focused on Blog p…" at bounding box center [669, 335] width 553 height 30
drag, startPoint x: 439, startPoint y: 329, endPoint x: 498, endPoint y: 329, distance: 59.8
click at [498, 329] on body "Worked as SEO specialist for a Managed IT Solutions Company . Focused on Blog p…" at bounding box center [669, 335] width 553 height 30
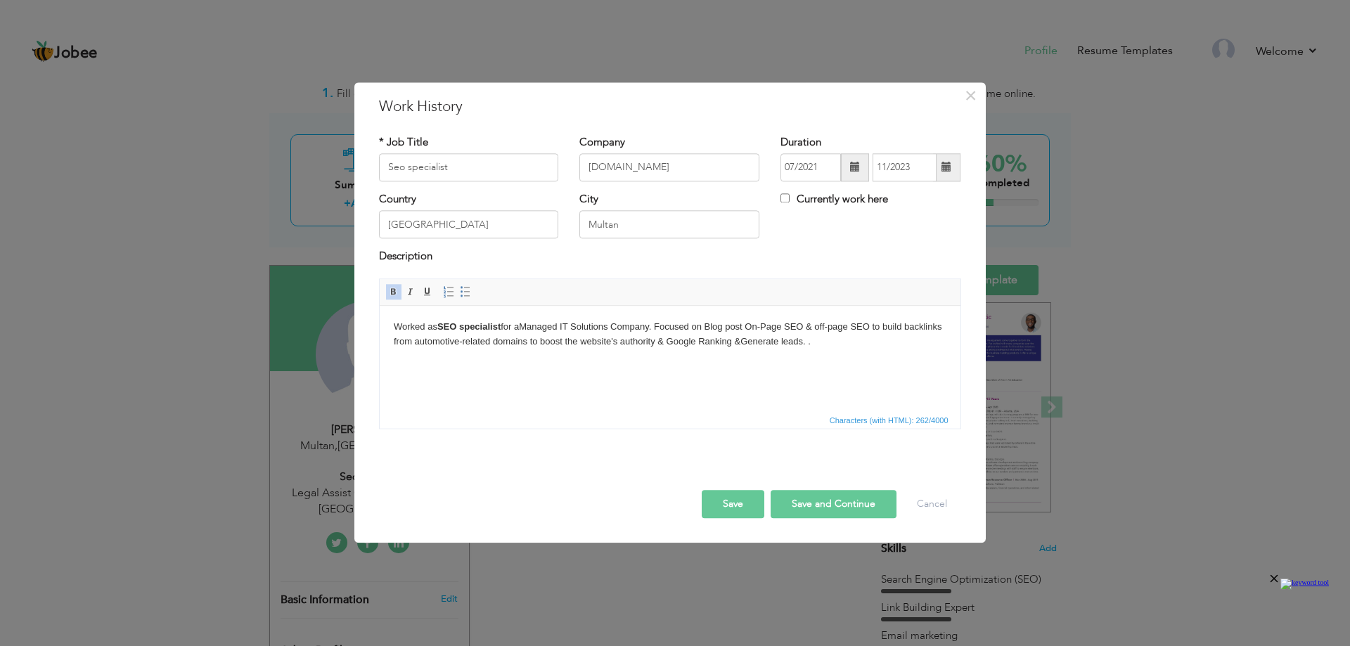
click at [511, 326] on body "Worked as SEO specialist for a Managed IT Solutions Company . Focused on Blog p…" at bounding box center [669, 335] width 553 height 30
drag, startPoint x: 527, startPoint y: 326, endPoint x: 614, endPoint y: 325, distance: 87.2
click at [614, 325] on body "Worked as SEO specialist for a Managed IT Solutions Company . Focused on Blog p…" at bounding box center [669, 335] width 553 height 30
click at [612, 325] on strong "Managed IT Solutions" at bounding box center [565, 326] width 94 height 11
click at [660, 326] on body "Worked as SEO specialist for a Managed IT Solutions Company . Focused on Blog p…" at bounding box center [669, 335] width 553 height 30
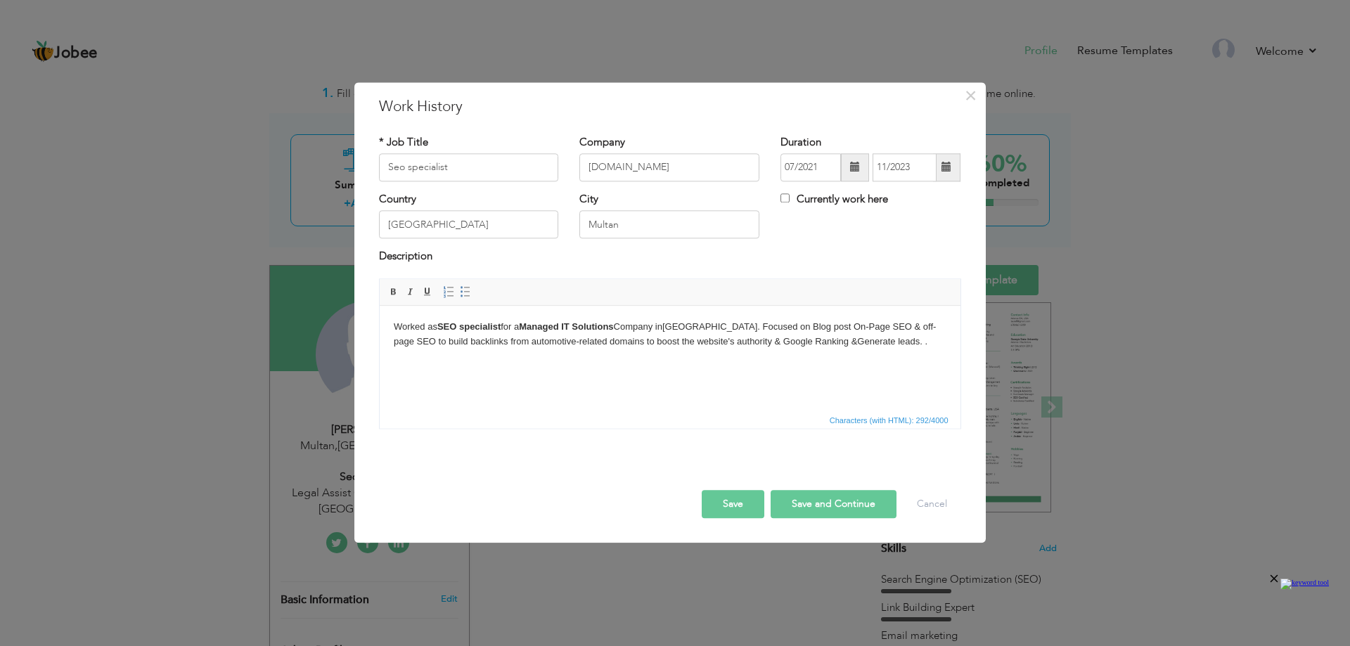
click at [928, 329] on body "Worked as SEO specialist for a Managed IT Solutions Company in Australia . Focu…" at bounding box center [669, 335] width 553 height 30
click at [458, 347] on body "Worked as SEO specialist for a Managed IT Solutions Company in Australia . Focu…" at bounding box center [669, 342] width 553 height 44
click at [475, 342] on body "Worked as SEO specialist for a Managed IT Solutions Company in Australia . Focu…" at bounding box center [669, 342] width 553 height 44
drag, startPoint x: 469, startPoint y: 344, endPoint x: 456, endPoint y: 344, distance: 12.7
click at [456, 344] on body "Worked as SEO specialist for a Managed IT Solutions Company in Australia . Focu…" at bounding box center [669, 342] width 553 height 44
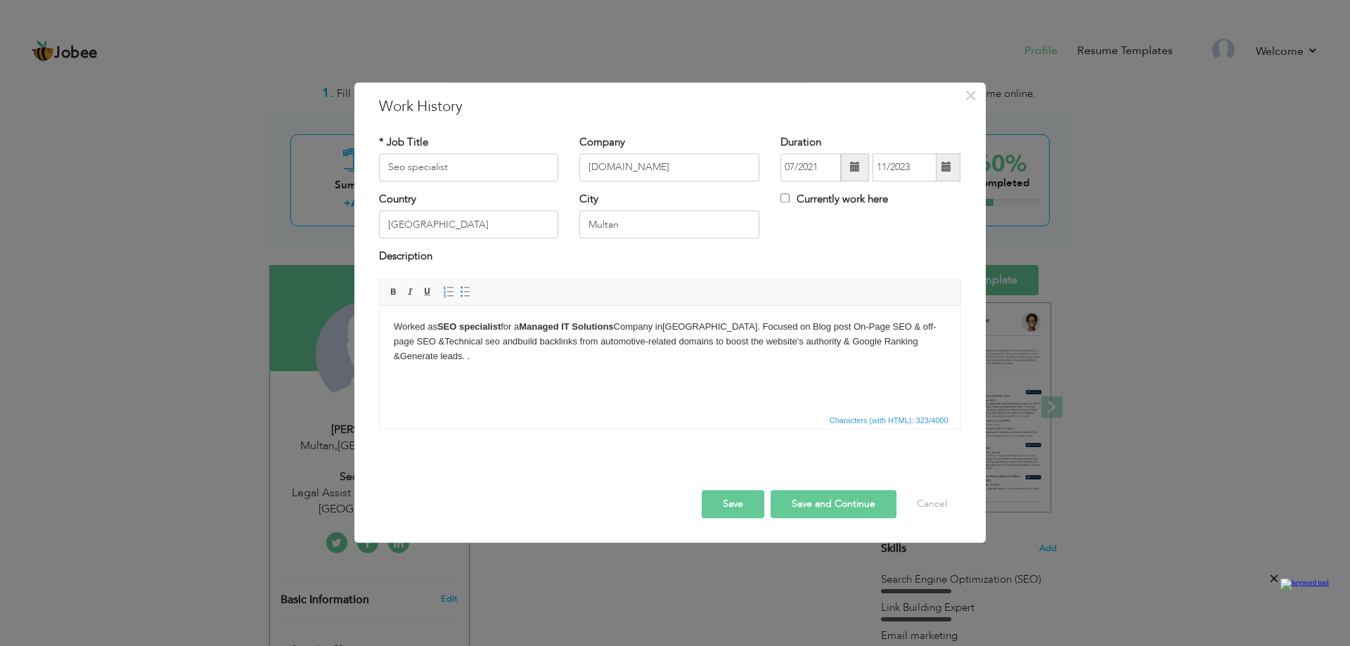
drag, startPoint x: 739, startPoint y: 508, endPoint x: 740, endPoint y: 449, distance: 58.4
click at [740, 449] on div "× Work History * Job Title Seo specialist Company Qabit.com.au Duration 07/2021…" at bounding box center [669, 312] width 631 height 460
click at [731, 498] on button "Save" at bounding box center [733, 504] width 63 height 28
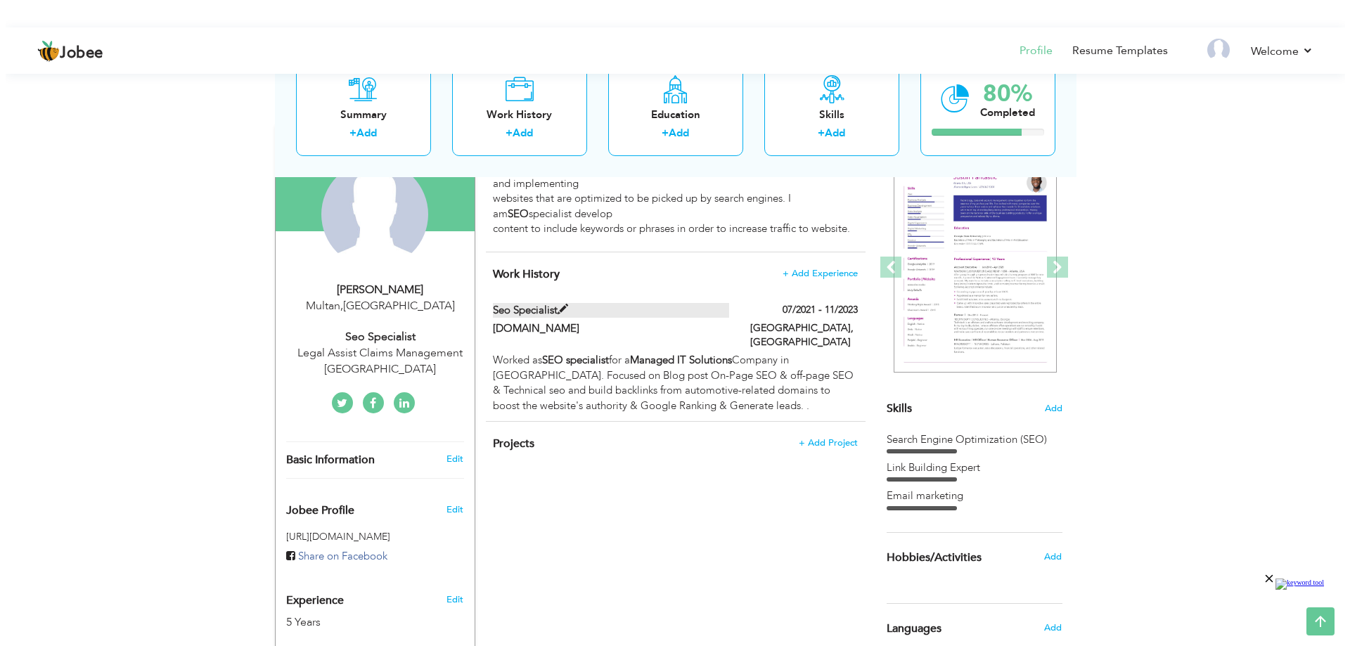
scroll to position [211, 0]
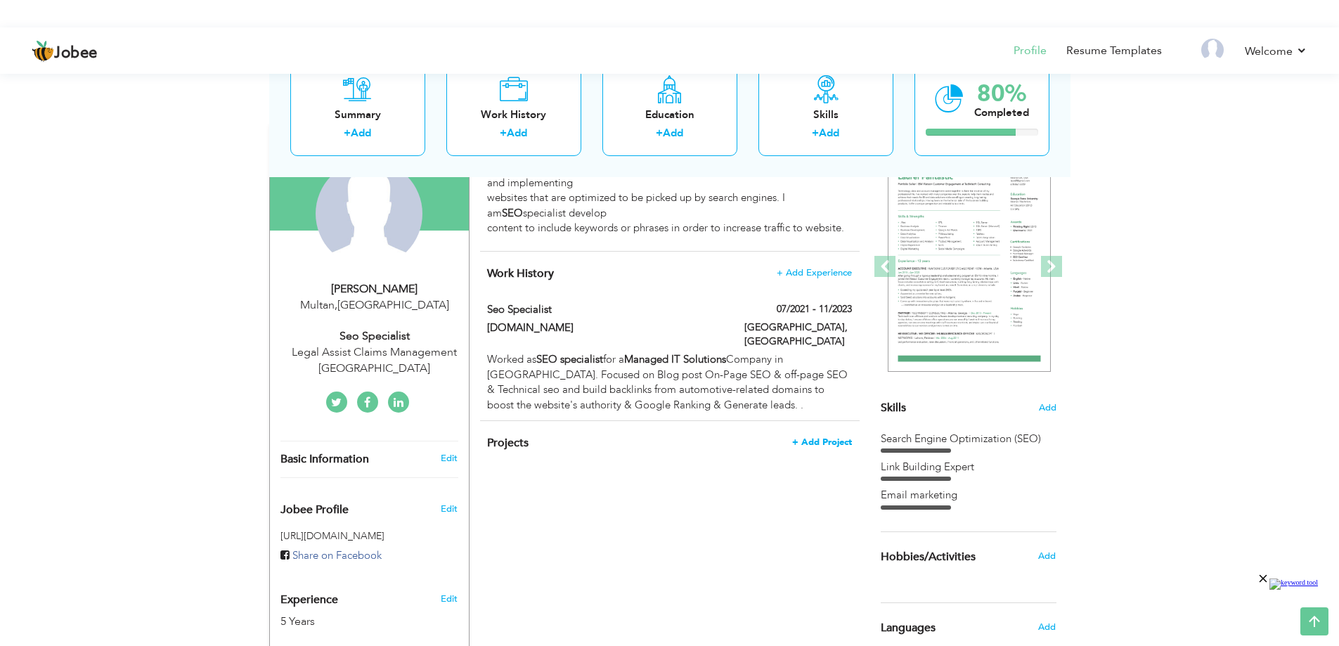
click at [830, 437] on span "+ Add Project" at bounding box center [822, 442] width 60 height 10
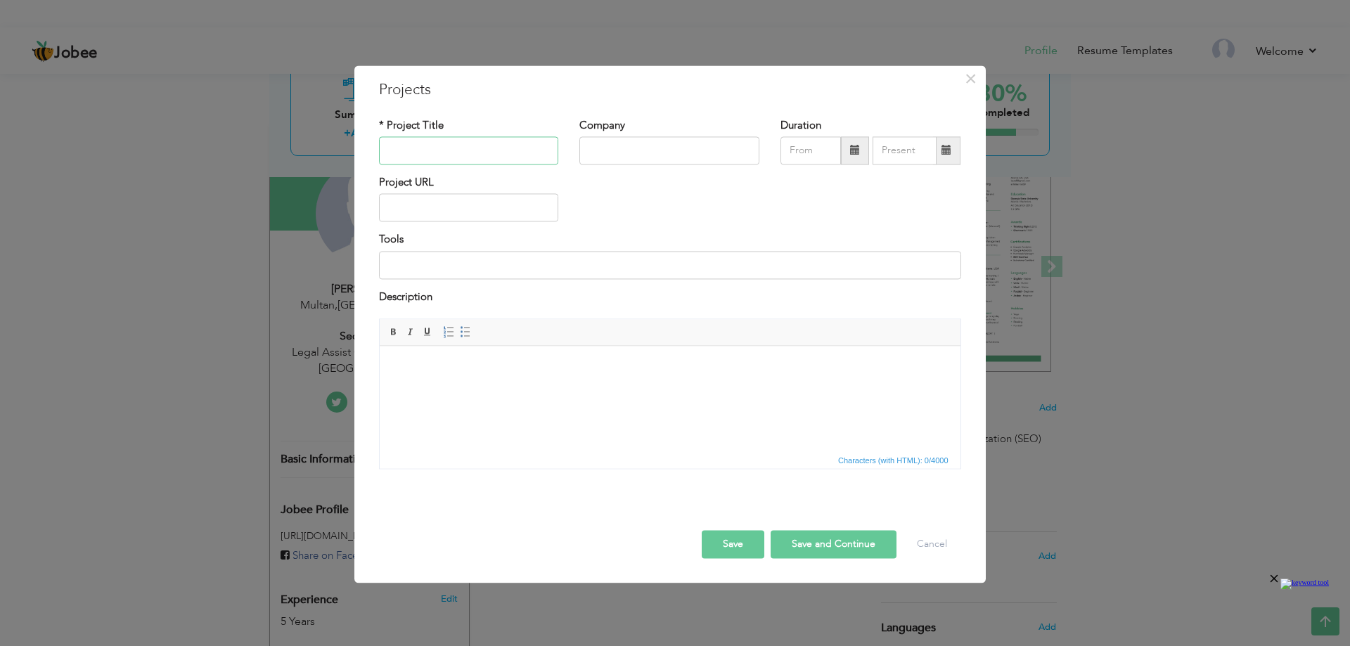
click at [418, 142] on input "text" at bounding box center [469, 150] width 180 height 28
type input "Qabit"
click at [664, 153] on input "text" at bounding box center [669, 150] width 180 height 28
click at [619, 153] on input "text" at bounding box center [669, 150] width 180 height 28
click at [974, 81] on span "×" at bounding box center [970, 78] width 12 height 25
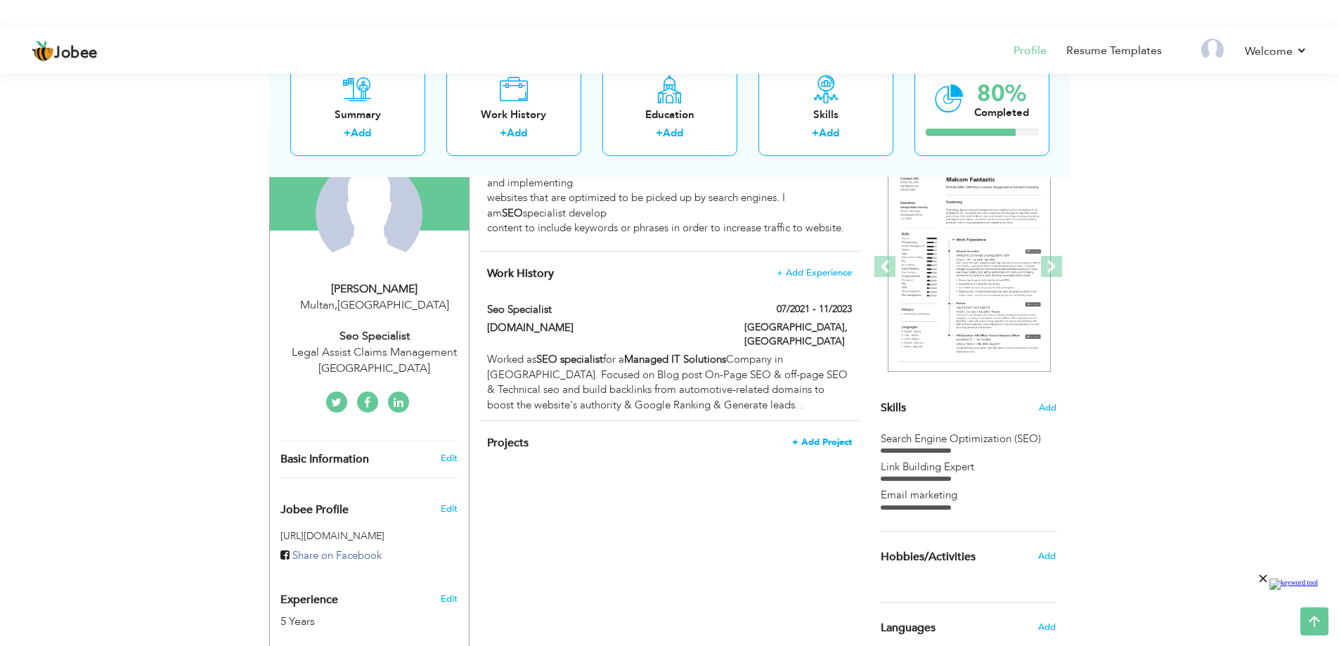
click at [822, 437] on span "+ Add Project" at bounding box center [822, 442] width 60 height 10
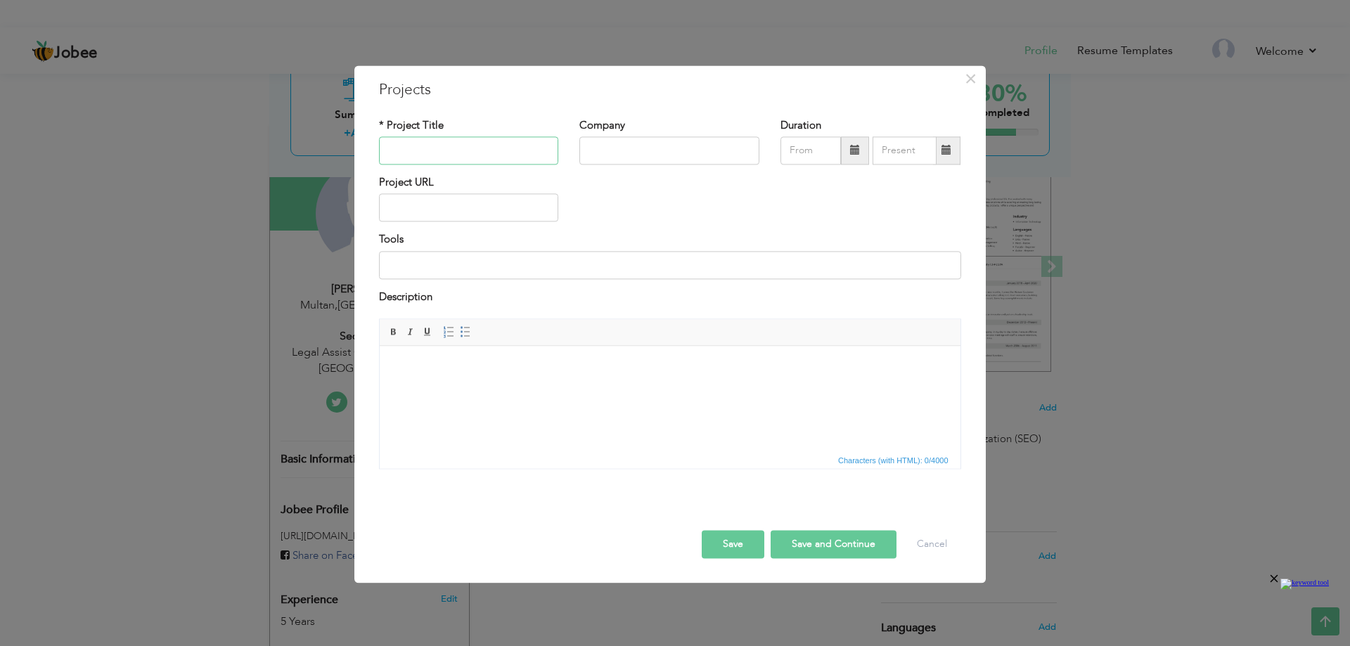
click at [439, 139] on input "text" at bounding box center [469, 150] width 180 height 28
type input "Qabit"
click at [633, 155] on input "text" at bounding box center [669, 150] width 180 height 28
paste input "https://qabit.com.au/"
type input "https://qabit.com.au"
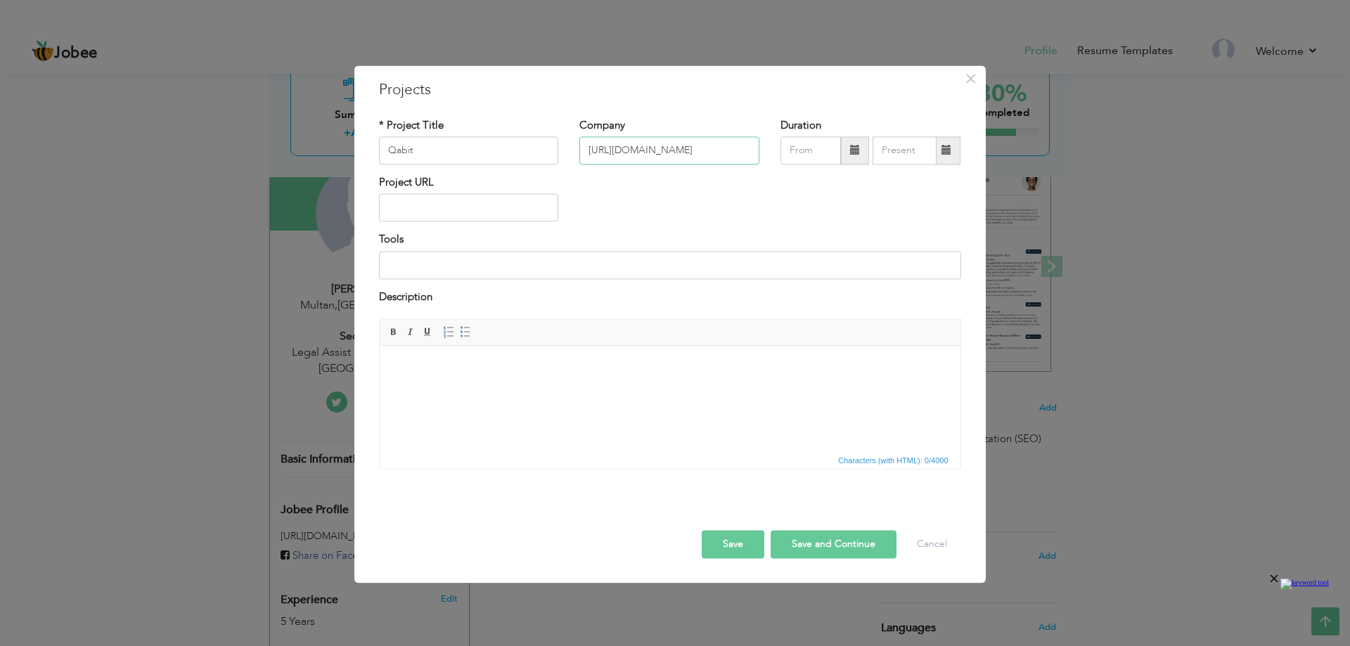
click at [633, 155] on input "https://qabit.com.au" at bounding box center [669, 150] width 180 height 28
click at [502, 156] on input "Qabit" at bounding box center [469, 150] width 180 height 28
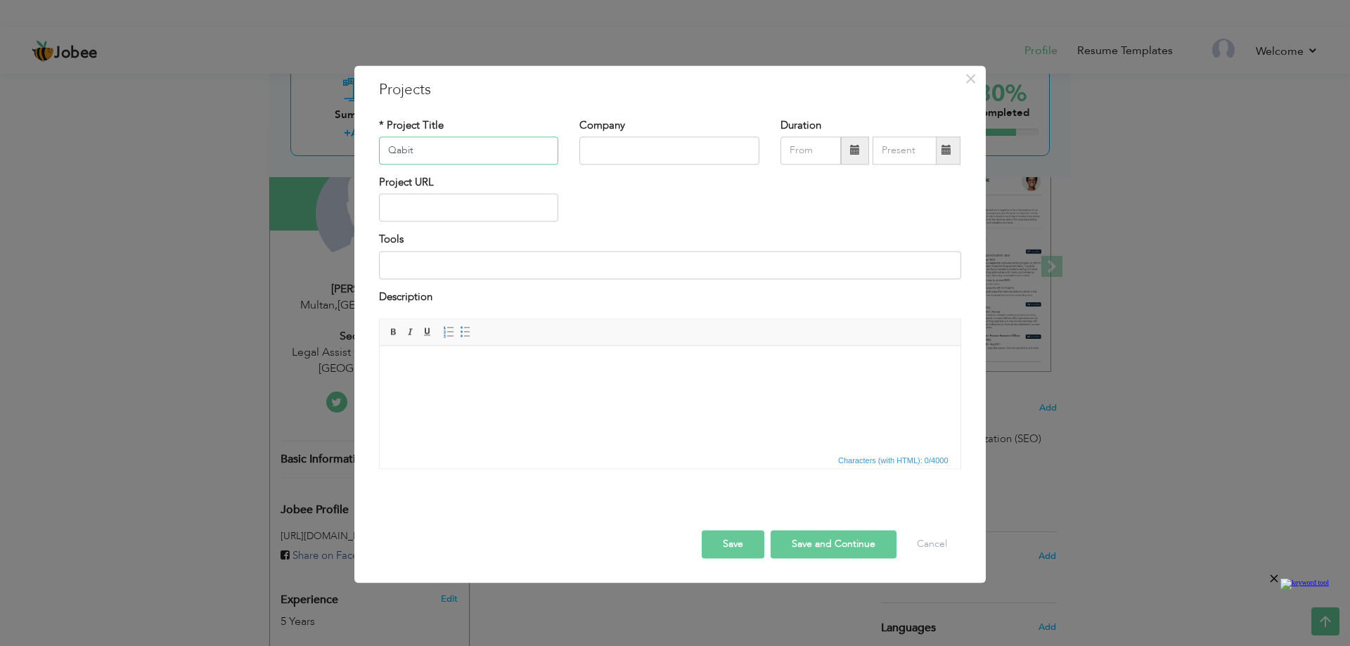
click at [502, 156] on input "Qabit" at bounding box center [469, 150] width 180 height 28
paste input "https://qabit.com.au/"
drag, startPoint x: 425, startPoint y: 150, endPoint x: 253, endPoint y: 131, distance: 172.7
click at [253, 131] on div "× Projects * Project Title https://qabit.com.au/ Company Duration Tools" at bounding box center [675, 323] width 1350 height 646
click at [458, 148] on input "Qabit.com.au/" at bounding box center [469, 150] width 180 height 28
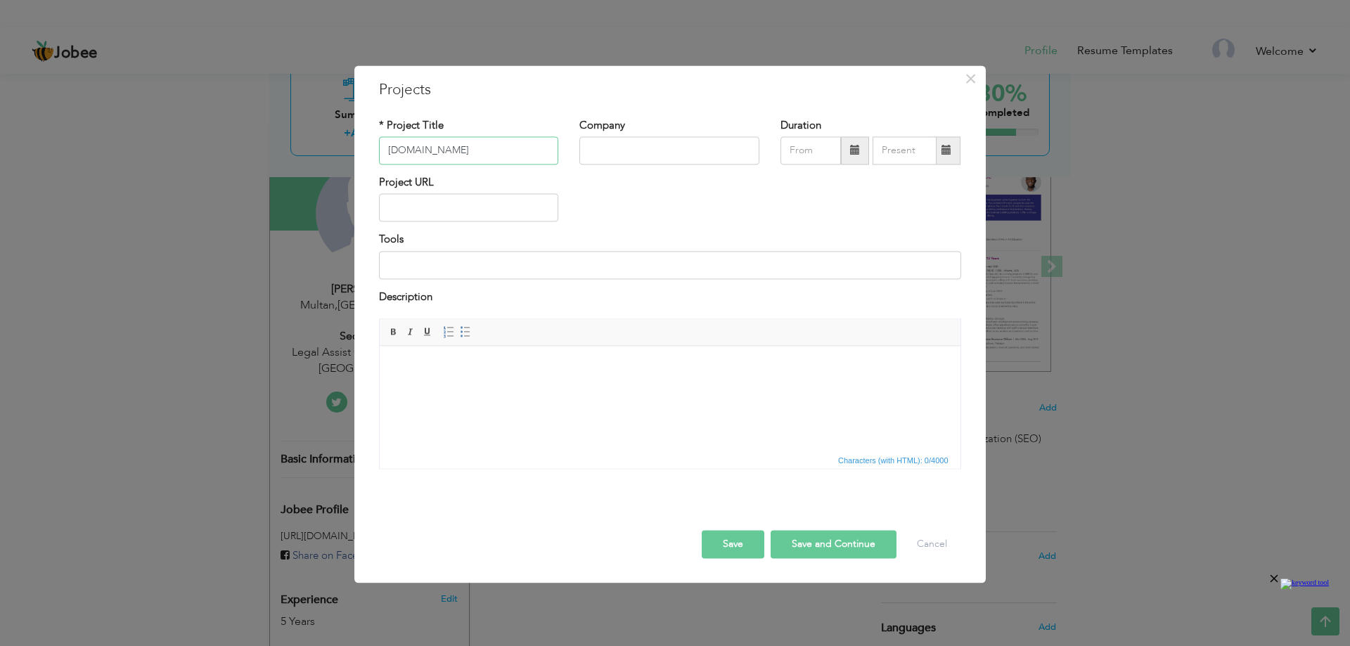
type input "[DOMAIN_NAME]"
click at [647, 148] on input "text" at bounding box center [669, 150] width 180 height 28
click at [653, 160] on input "text" at bounding box center [669, 150] width 180 height 28
click at [620, 150] on input "Qabit" at bounding box center [669, 150] width 180 height 28
type input "Qabit"
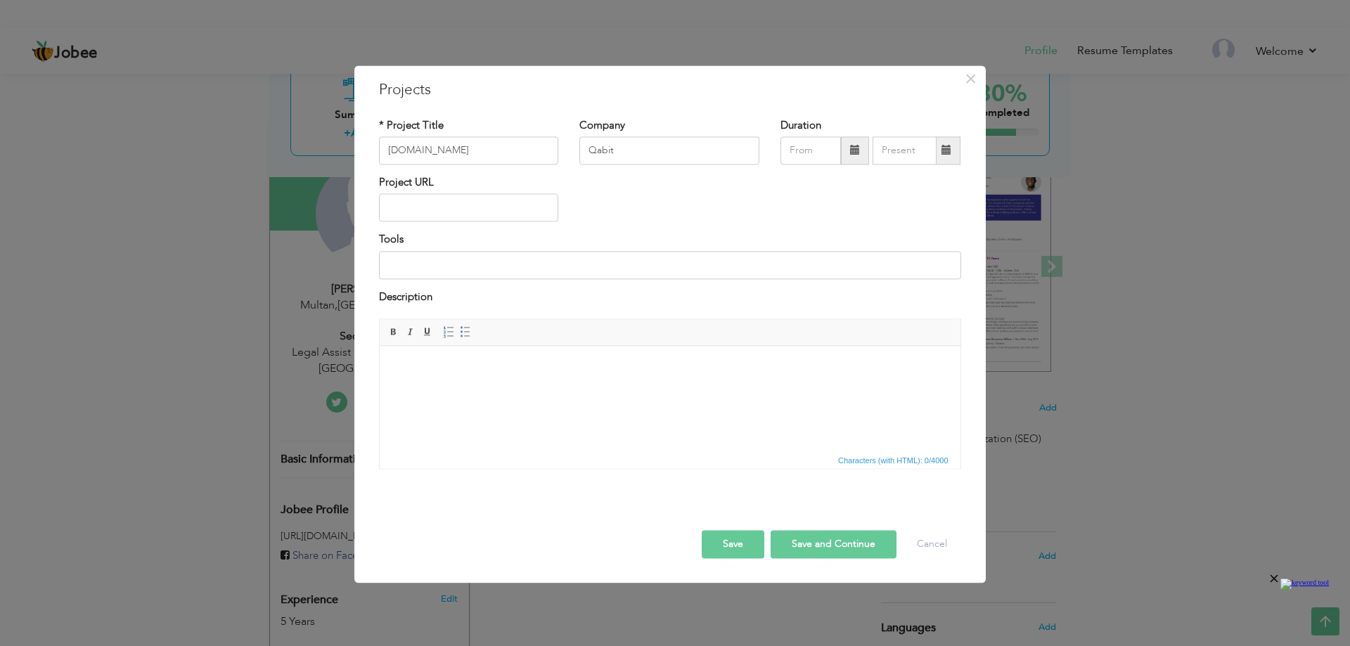
click at [849, 151] on span at bounding box center [855, 150] width 28 height 28
type input "09/2025"
click at [534, 151] on input "[DOMAIN_NAME]" at bounding box center [469, 150] width 180 height 28
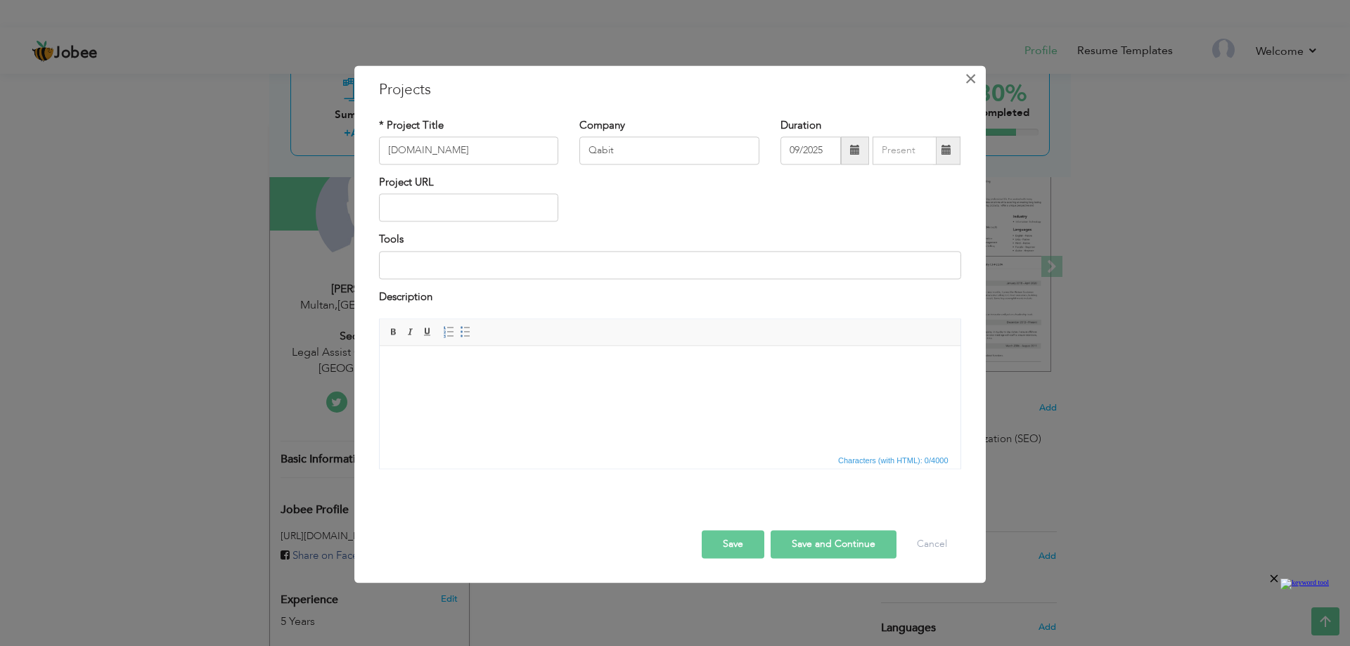
click at [976, 82] on span "×" at bounding box center [970, 78] width 12 height 25
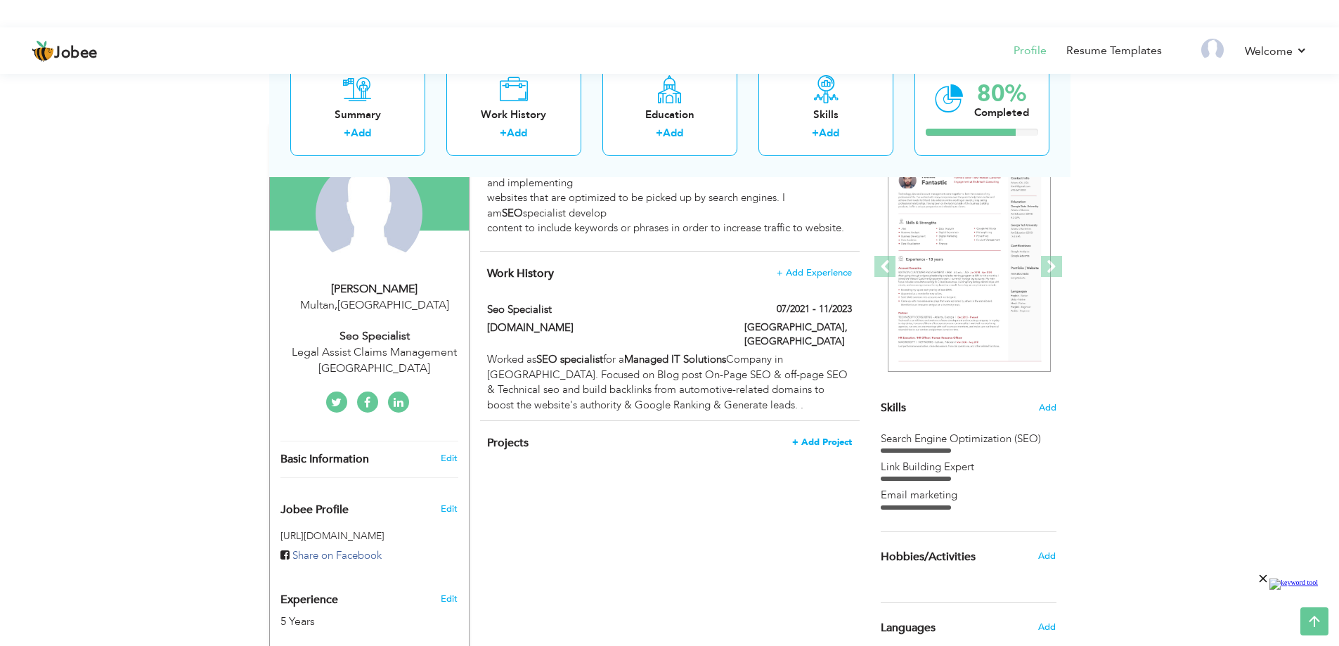
click at [815, 437] on span "+ Add Project" at bounding box center [822, 442] width 60 height 10
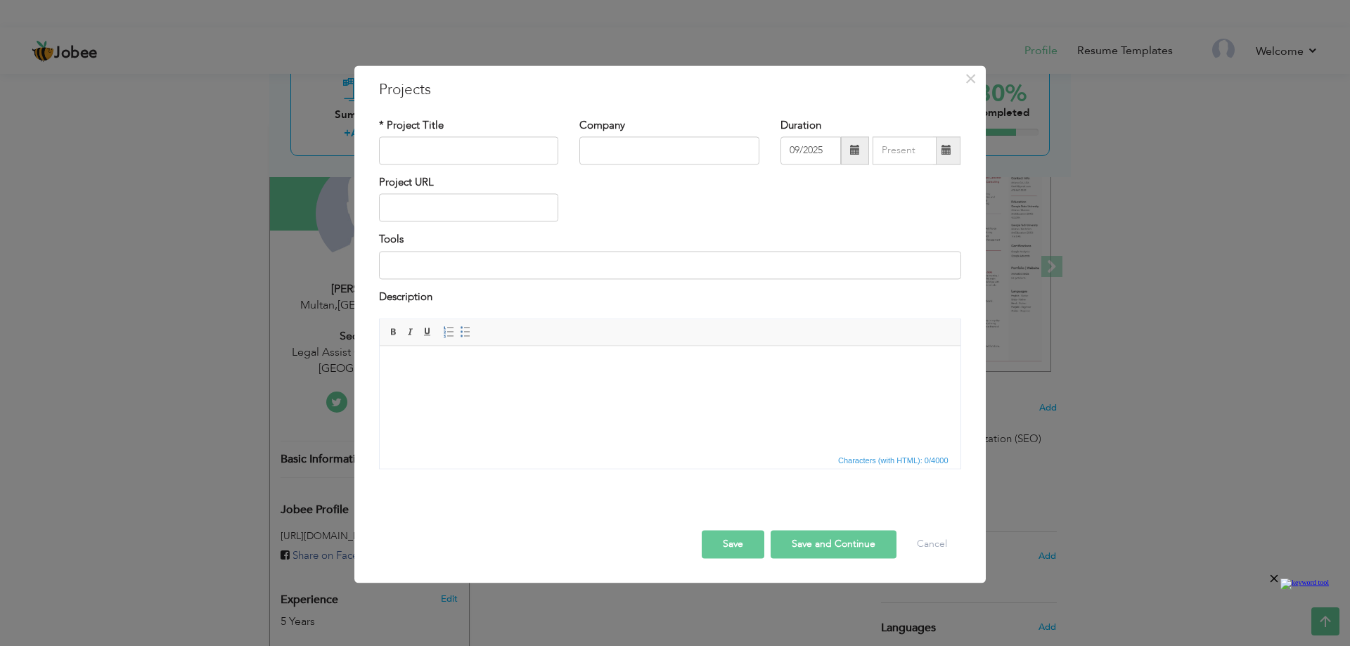
click at [847, 150] on span at bounding box center [855, 150] width 28 height 28
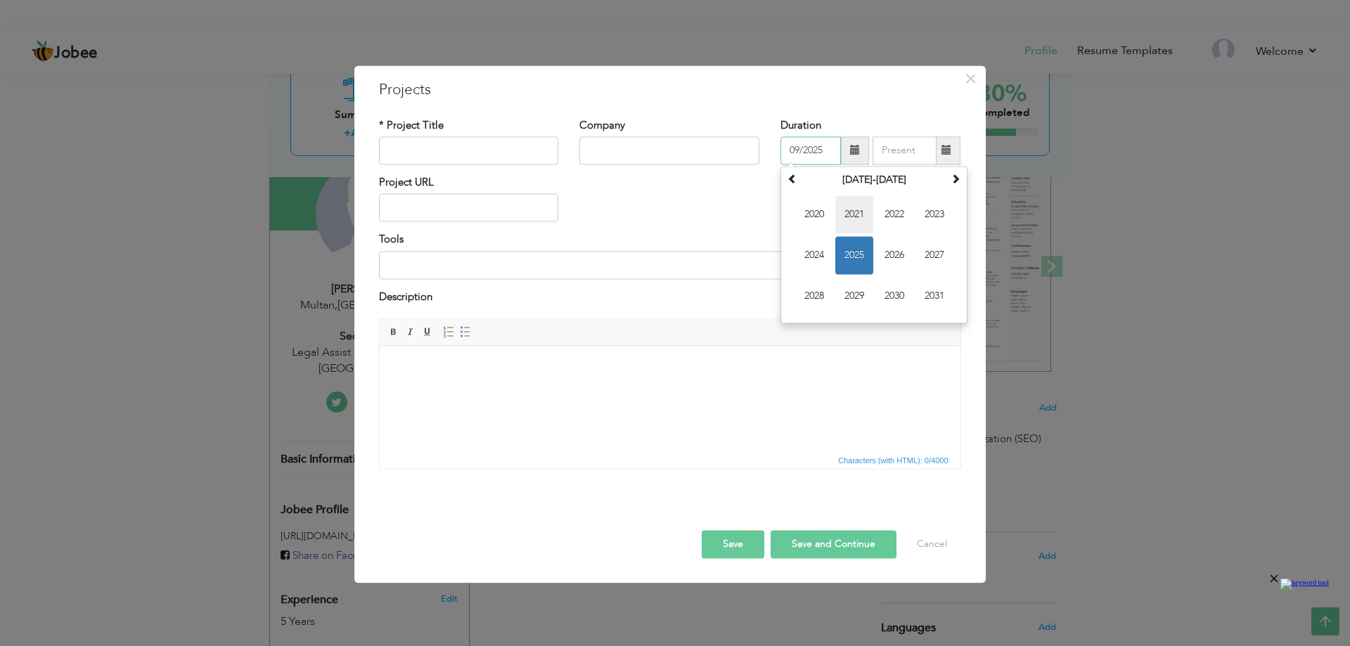
click at [852, 214] on span "2021" at bounding box center [854, 214] width 38 height 38
click at [886, 257] on span "Jul" at bounding box center [894, 255] width 38 height 38
type input "07/2021"
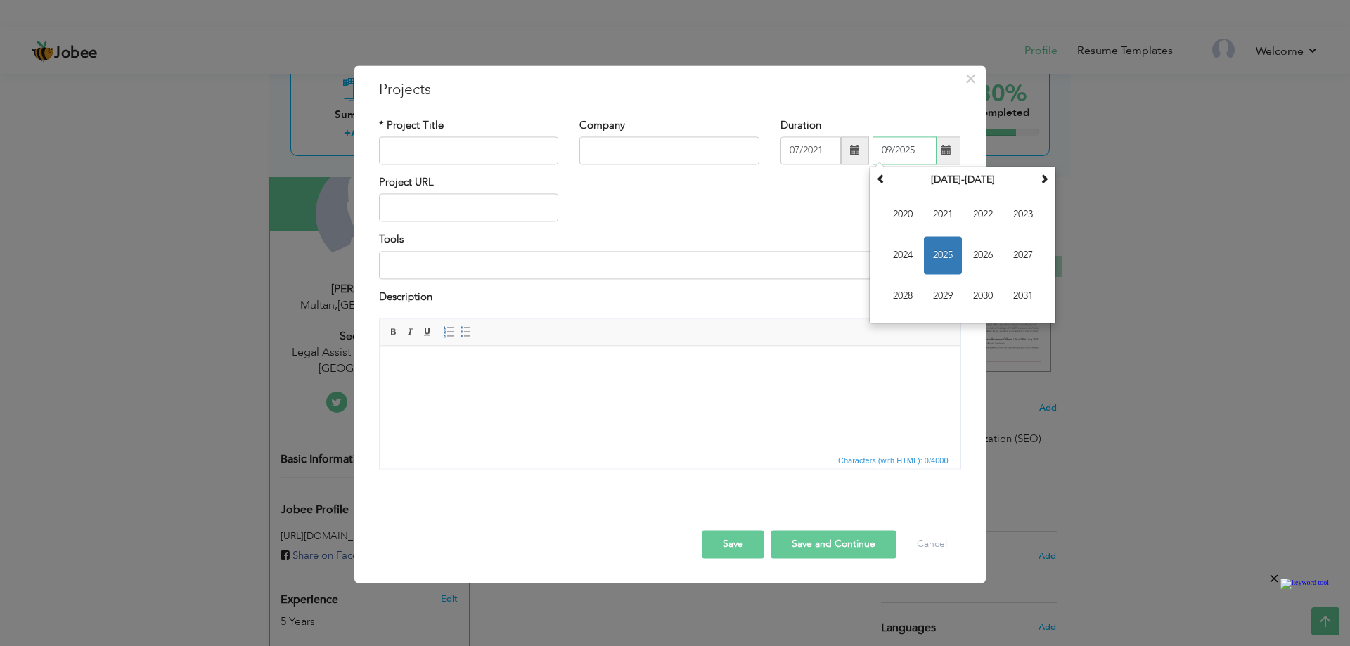
drag, startPoint x: 902, startPoint y: 154, endPoint x: 908, endPoint y: 159, distance: 7.5
click at [902, 155] on input "09/2025" at bounding box center [904, 150] width 64 height 28
click at [1035, 221] on span "2023" at bounding box center [1023, 214] width 38 height 38
click at [983, 287] on span "Nov" at bounding box center [983, 296] width 38 height 38
type input "11/2023"
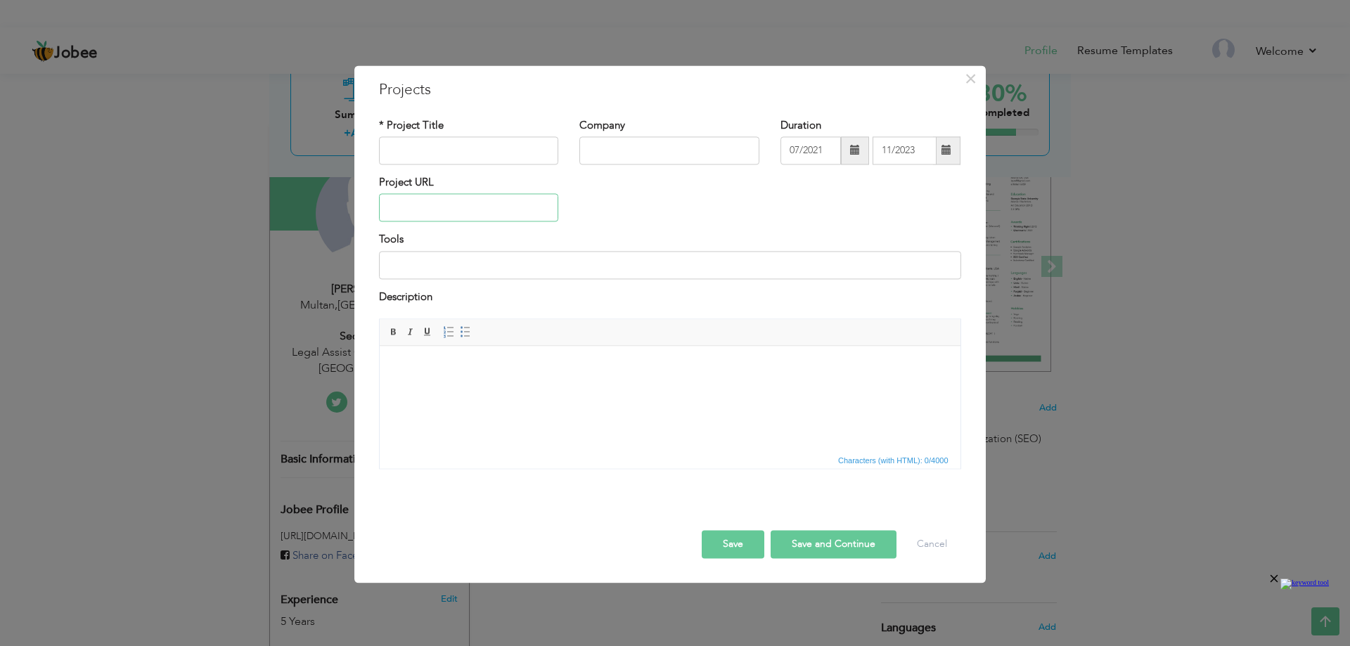
click at [497, 211] on input "text" at bounding box center [469, 208] width 180 height 28
click at [470, 146] on input "text" at bounding box center [469, 150] width 180 height 28
paste input "[DOMAIN_NAME]"
type input "[DOMAIN_NAME]"
click at [597, 146] on input "text" at bounding box center [669, 150] width 180 height 28
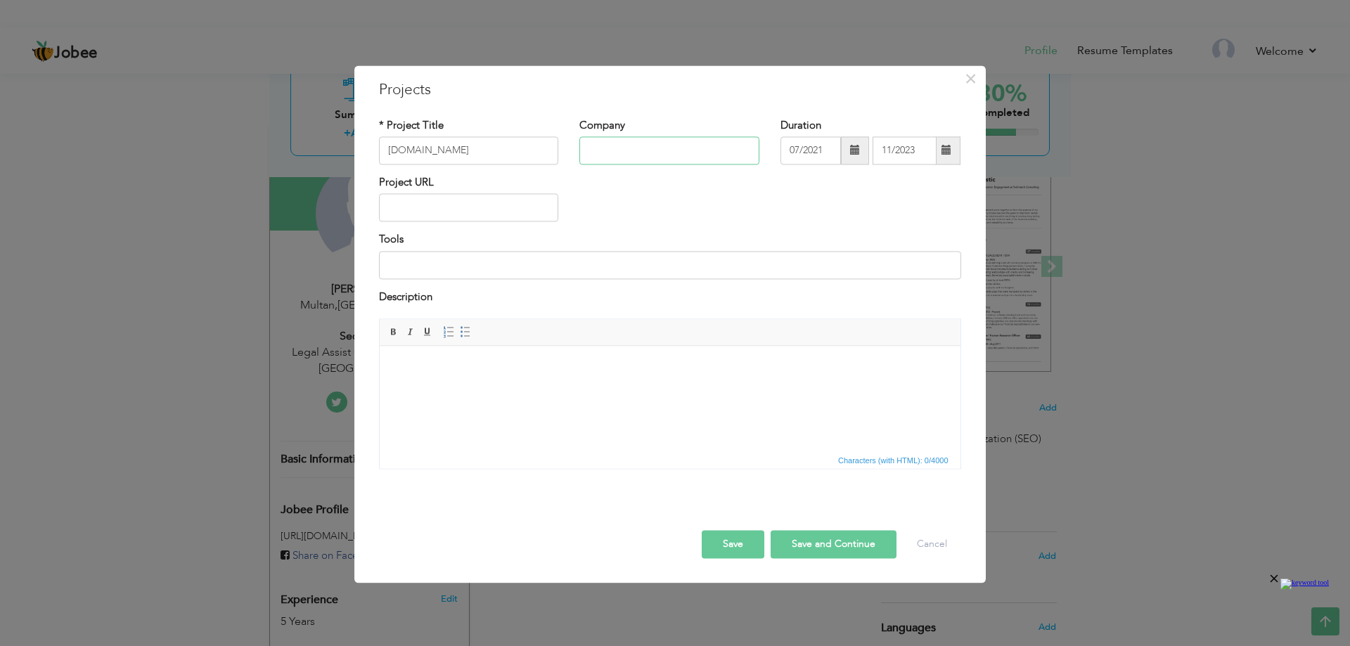
click at [626, 161] on input "text" at bounding box center [669, 150] width 180 height 28
click at [430, 149] on input "[DOMAIN_NAME]" at bounding box center [469, 150] width 180 height 28
drag, startPoint x: 412, startPoint y: 151, endPoint x: 321, endPoint y: 153, distance: 91.4
click at [321, 153] on div "× Projects * Project Title Qabit.com.au Company Q Duration 07/2021 Tools" at bounding box center [675, 323] width 1350 height 646
click at [605, 148] on input "Q" at bounding box center [669, 150] width 180 height 28
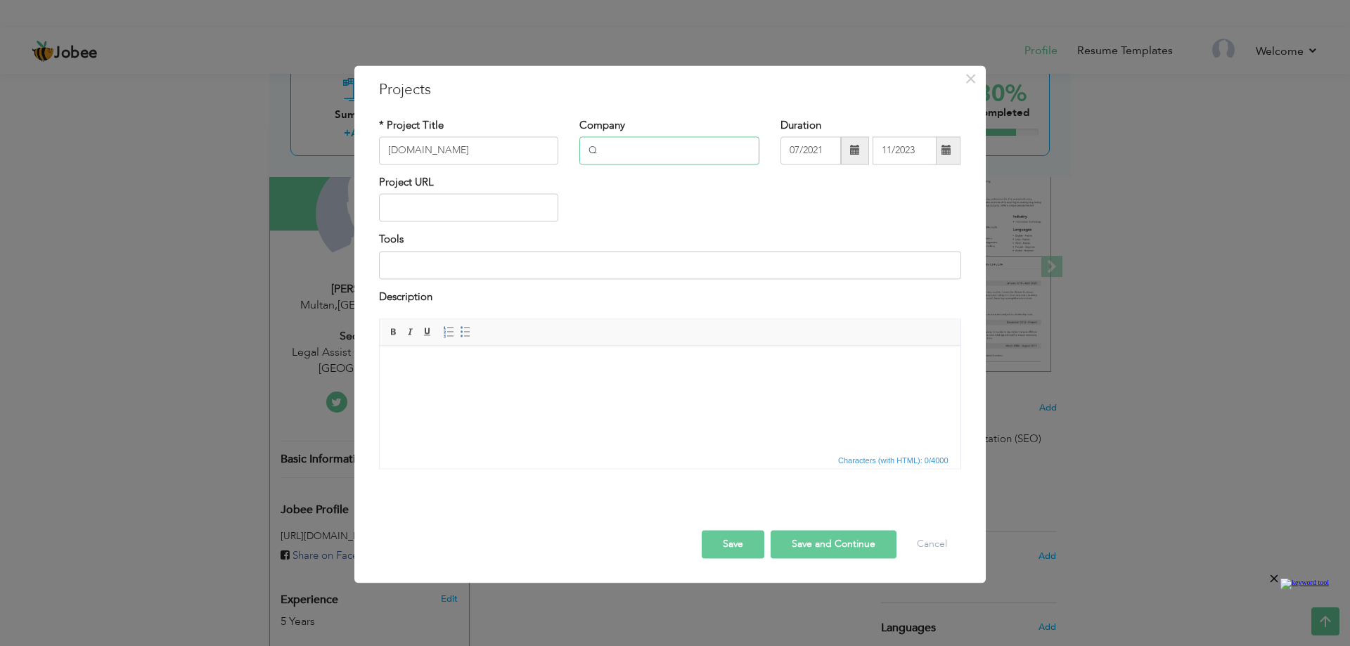
click at [605, 148] on input "Q" at bounding box center [669, 150] width 180 height 28
paste input "abit"
type input "Qabit"
click at [470, 202] on input "text" at bounding box center [469, 208] width 180 height 28
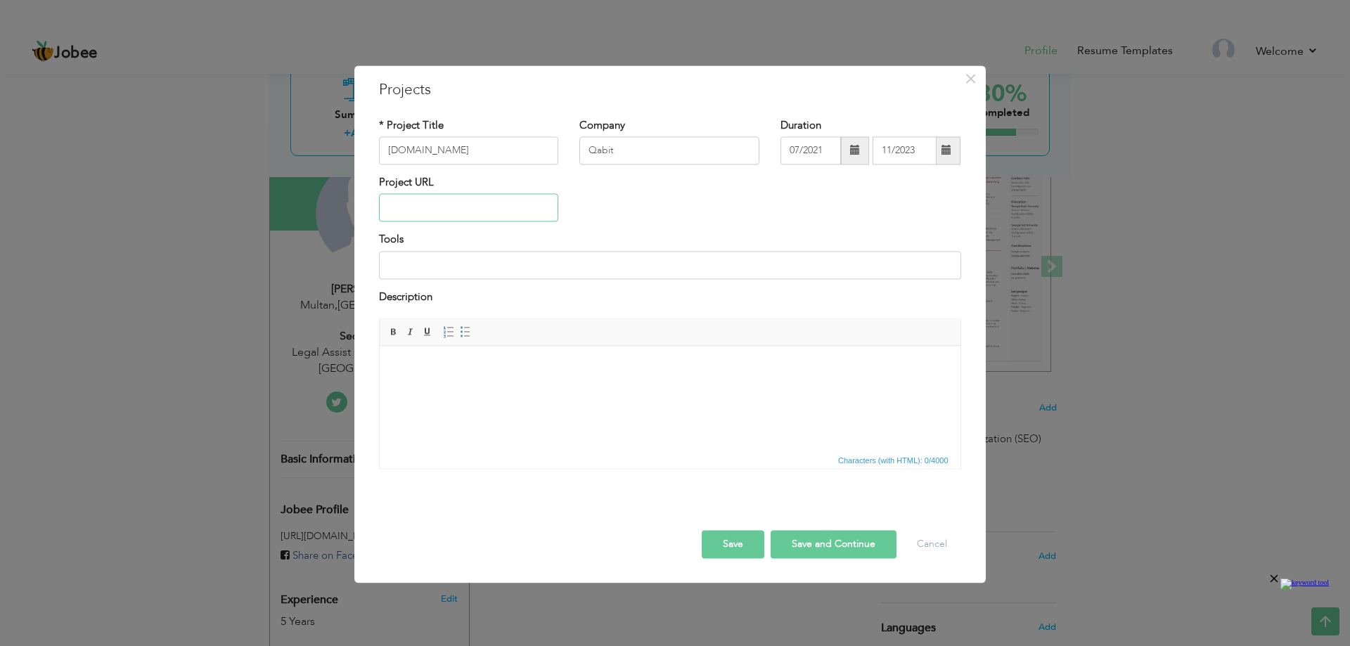
paste input "https://qabit.com.au/"
type input "https://qabit.com.au/"
drag, startPoint x: 463, startPoint y: 153, endPoint x: 369, endPoint y: 146, distance: 94.4
click at [369, 146] on div "* Project Title Qabit.com.au" at bounding box center [468, 146] width 201 height 57
click at [464, 149] on input "[DOMAIN_NAME]" at bounding box center [469, 150] width 180 height 28
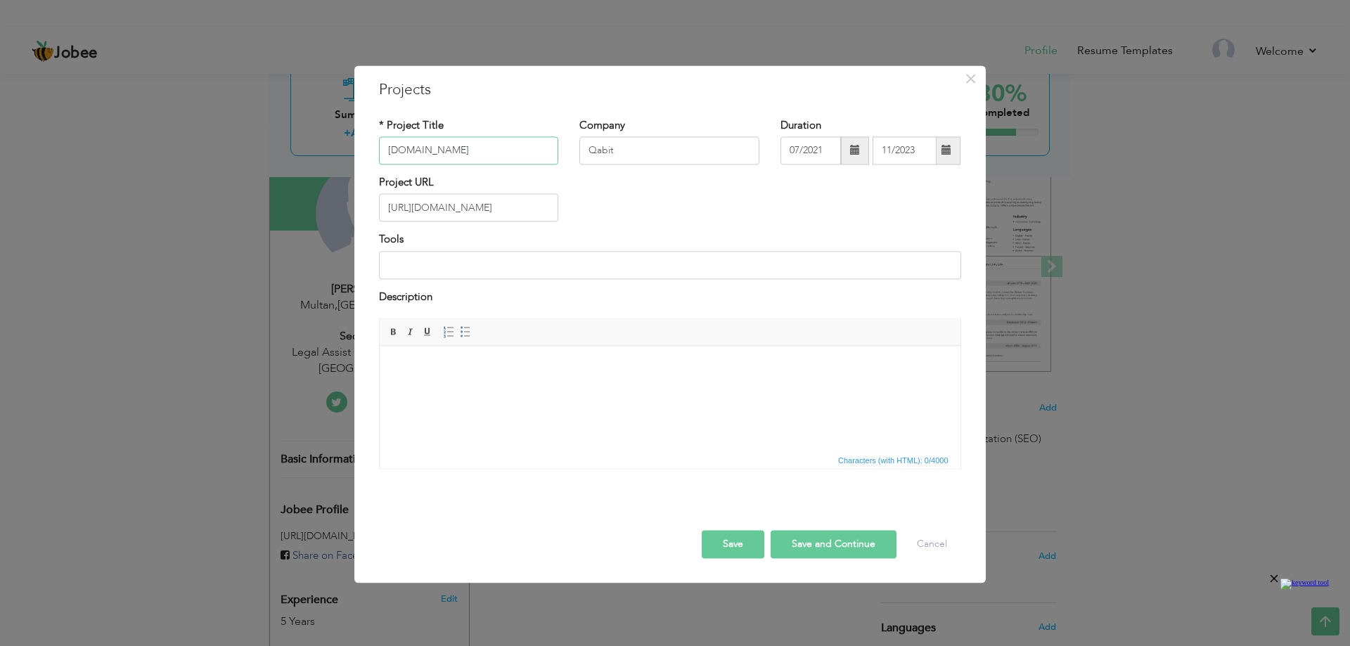
click at [464, 149] on input "[DOMAIN_NAME]" at bounding box center [469, 150] width 180 height 28
paste input "Managed IT Solutions"
click at [464, 149] on input "Managed IT Solutions" at bounding box center [469, 150] width 180 height 28
click at [464, 149] on input "[DOMAIN_NAME]" at bounding box center [469, 150] width 180 height 28
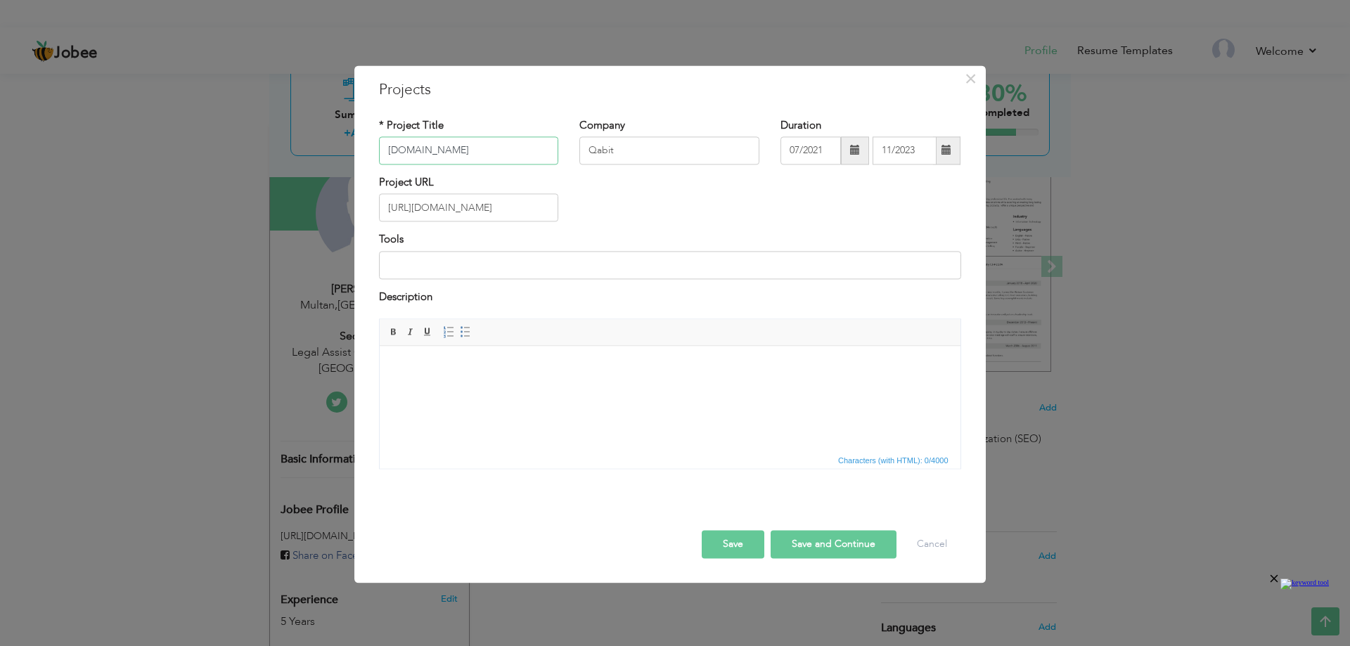
click at [464, 149] on input "[DOMAIN_NAME]" at bounding box center [469, 150] width 180 height 28
paste input "Managed IT Solutions"
type input "Managed IT Solutions"
click at [490, 212] on input "https://qabit.com.au/" at bounding box center [469, 208] width 180 height 28
drag, startPoint x: 425, startPoint y: 209, endPoint x: 120, endPoint y: 206, distance: 305.1
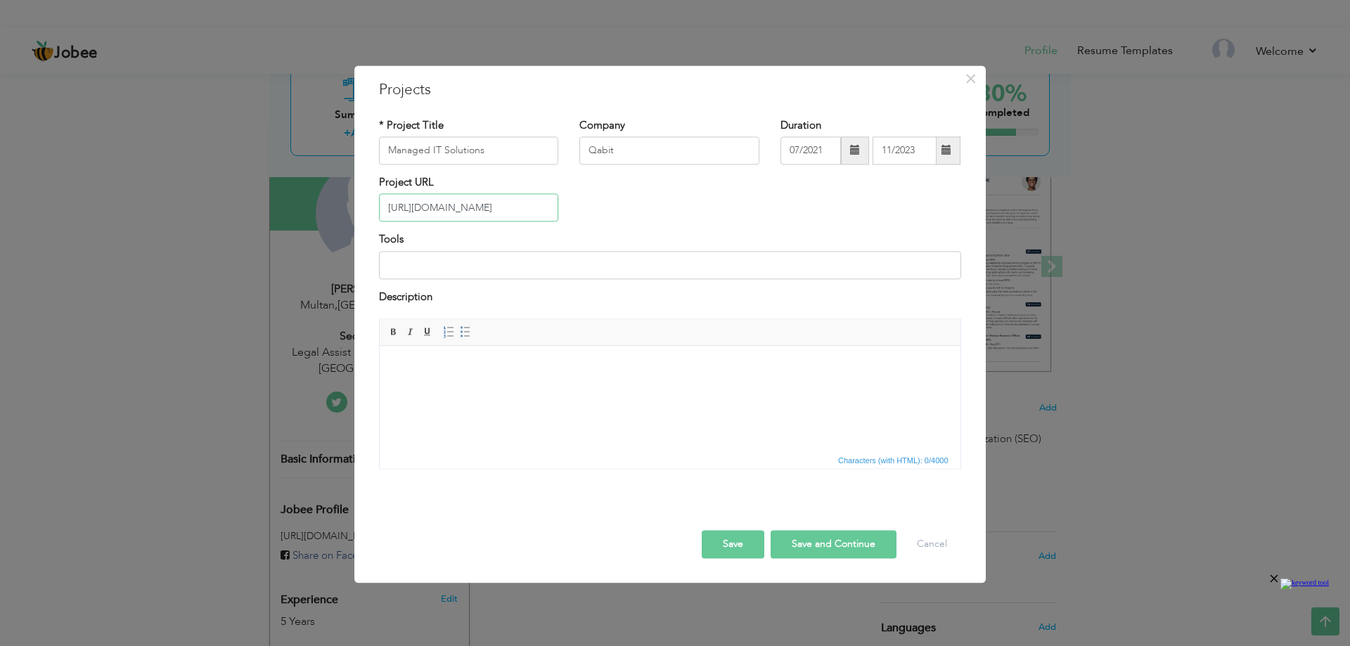
click at [120, 206] on div "× Projects * Project Title Managed IT Solutions Company Qabit Duration" at bounding box center [675, 323] width 1350 height 646
type input "[DOMAIN_NAME]"
click at [492, 157] on input "Managed IT Solutions" at bounding box center [469, 150] width 180 height 28
type input "Managed IT Solutions Company"
click at [448, 259] on input at bounding box center [670, 265] width 582 height 28
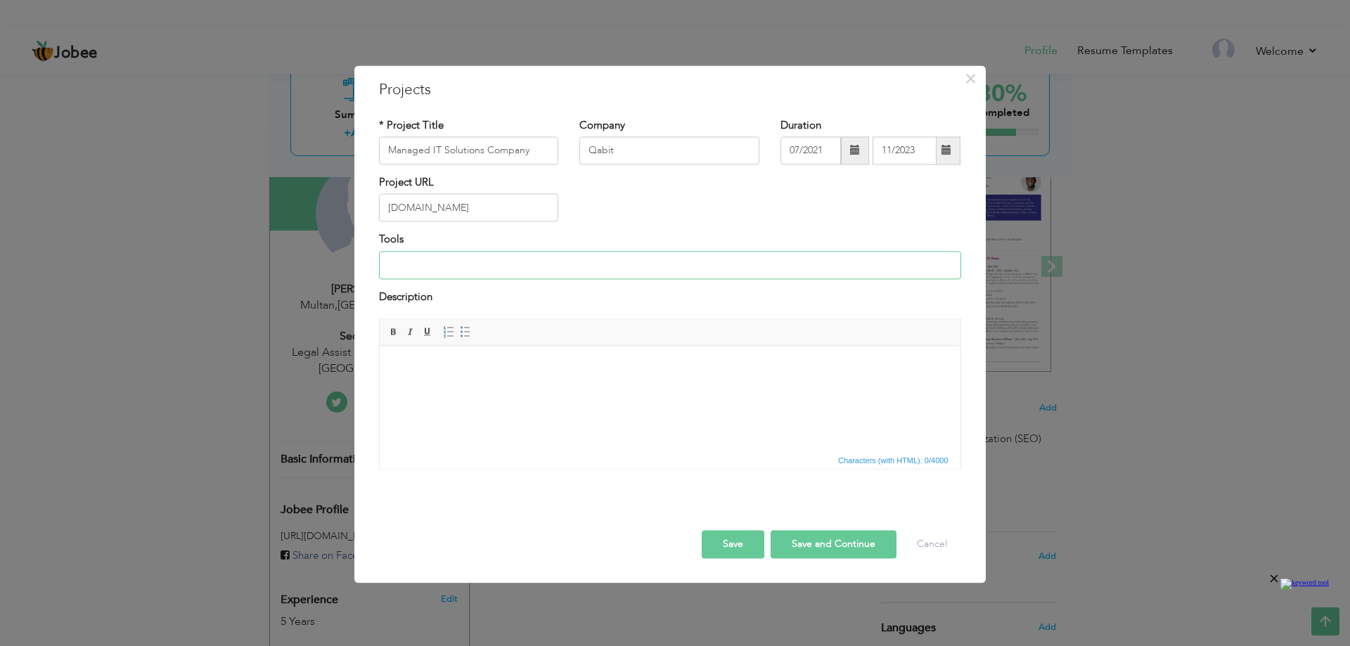
click at [438, 252] on input at bounding box center [670, 265] width 582 height 28
paste input "Ahrefs,Semarush,Moz,Keyword Finder,Google planner"
drag, startPoint x: 487, startPoint y: 264, endPoint x: 553, endPoint y: 269, distance: 66.3
click at [553, 269] on input "Ahrefs,Semarush,Moz,Keyword Finder,Google planner" at bounding box center [670, 265] width 582 height 28
click at [466, 360] on body at bounding box center [669, 367] width 553 height 15
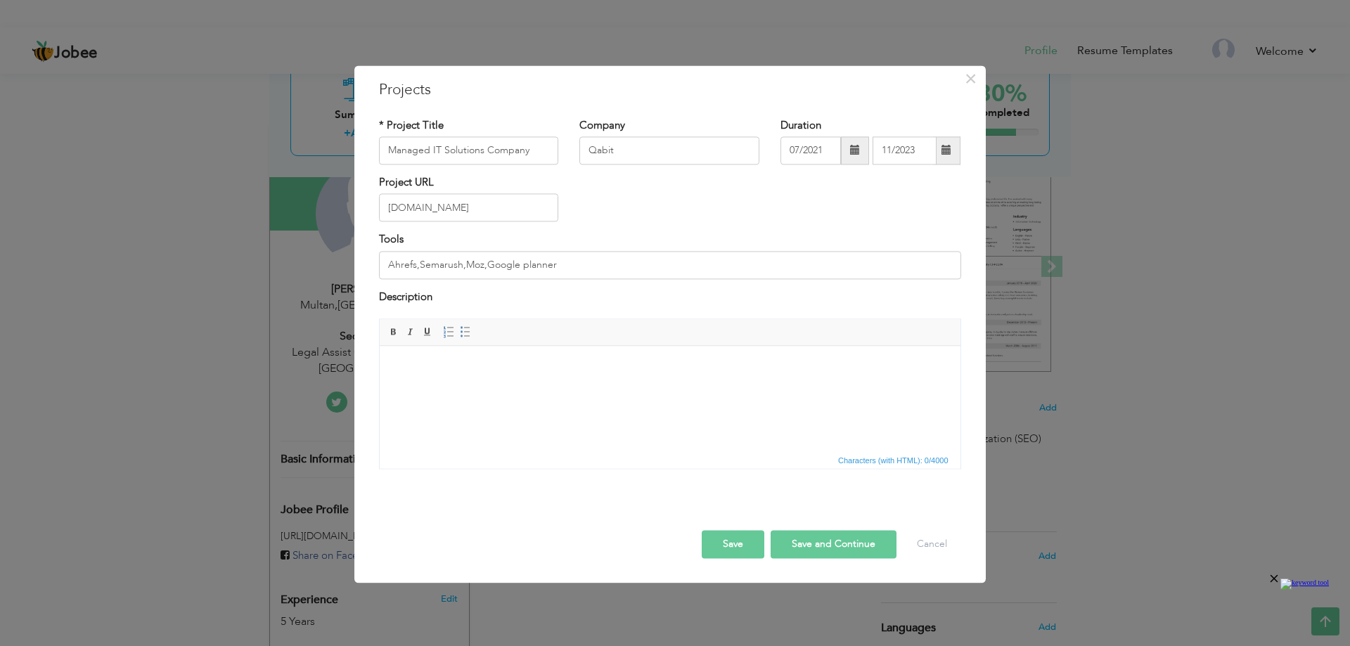
click at [470, 351] on html at bounding box center [669, 367] width 581 height 43
click at [557, 264] on input "Ahrefs,Semarush,Moz,Google planner" at bounding box center [670, 265] width 582 height 28
drag, startPoint x: 557, startPoint y: 264, endPoint x: 488, endPoint y: 266, distance: 68.9
click at [488, 266] on input "Ahrefs,Semarush,Moz,Google planner" at bounding box center [670, 265] width 582 height 28
paste input "Trends"
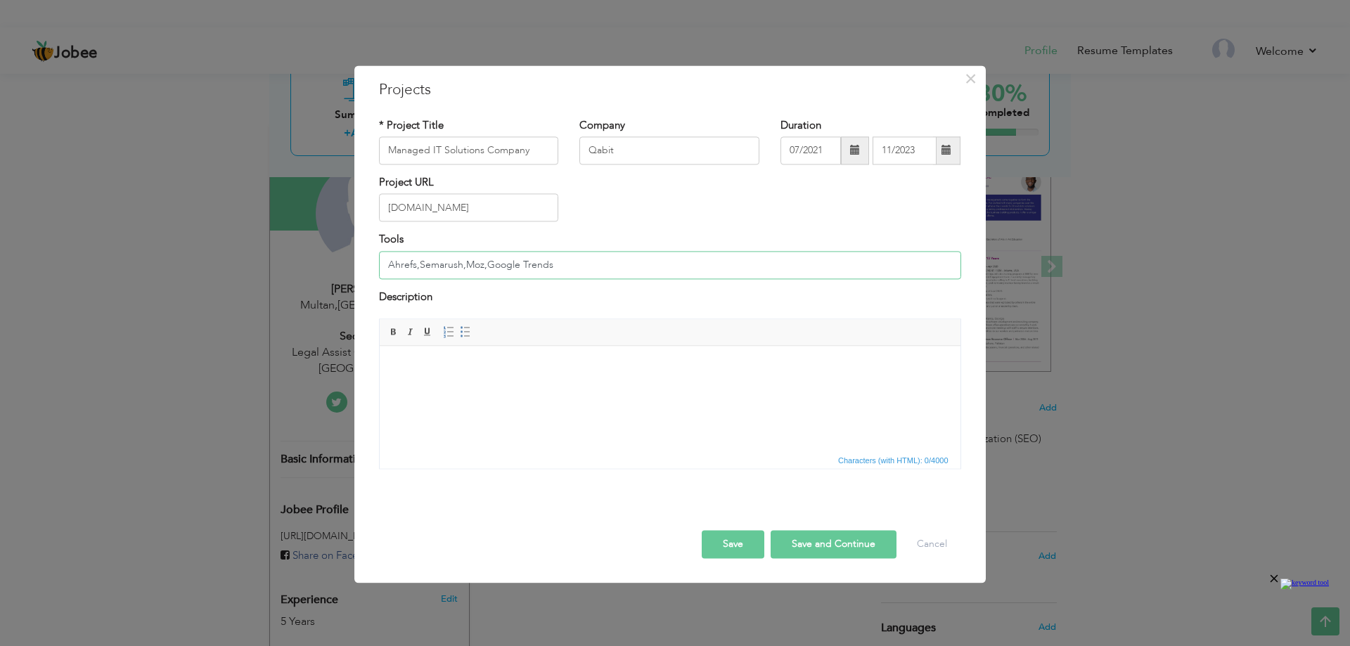
type input "Ahrefs,Semarush,Moz,Google Trends"
click at [445, 365] on body at bounding box center [669, 367] width 553 height 15
click at [446, 365] on body at bounding box center [669, 367] width 553 height 15
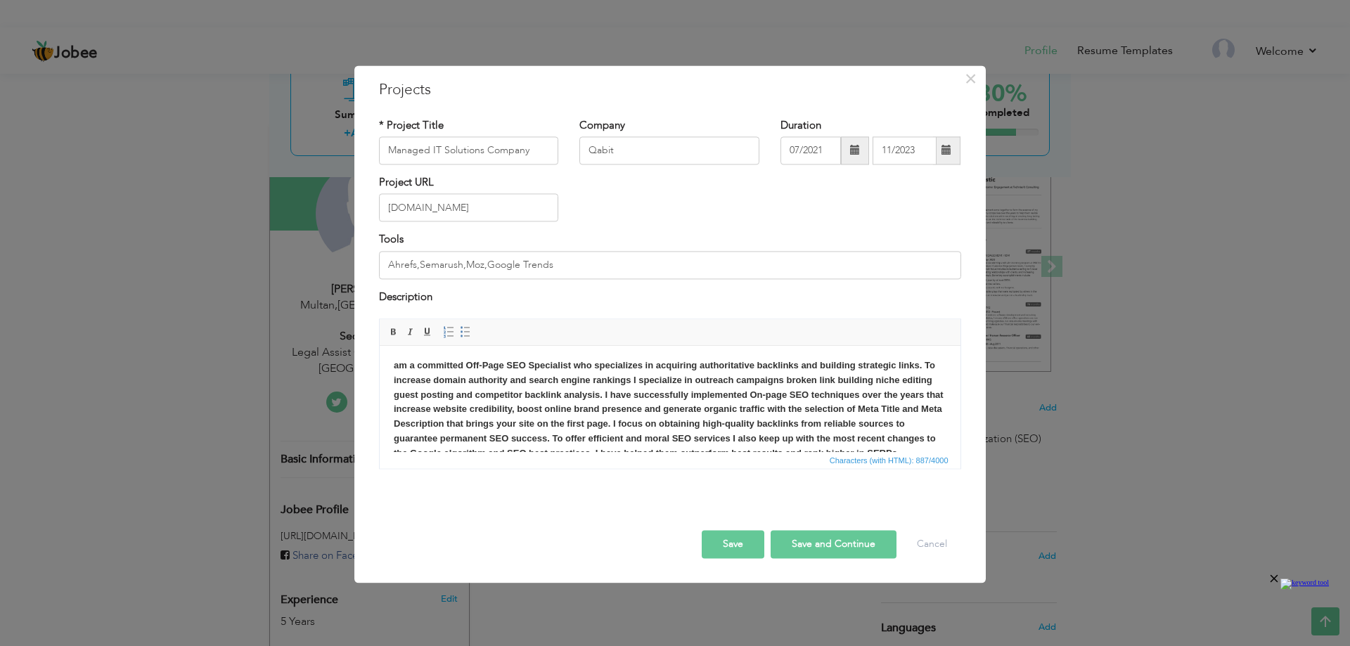
scroll to position [0, 0]
drag, startPoint x: 396, startPoint y: 366, endPoint x: 373, endPoint y: 368, distance: 23.2
click at [379, 368] on html "am a committed Off-Page SEO Specialist who specializes in acquiring authoritati…" at bounding box center [669, 411] width 581 height 131
drag, startPoint x: 641, startPoint y: 382, endPoint x: 384, endPoint y: 377, distance: 257.4
click at [384, 377] on html "Am a committed Off-Page SEO Specialist who specializes in acquiring authoritati…" at bounding box center [669, 411] width 581 height 131
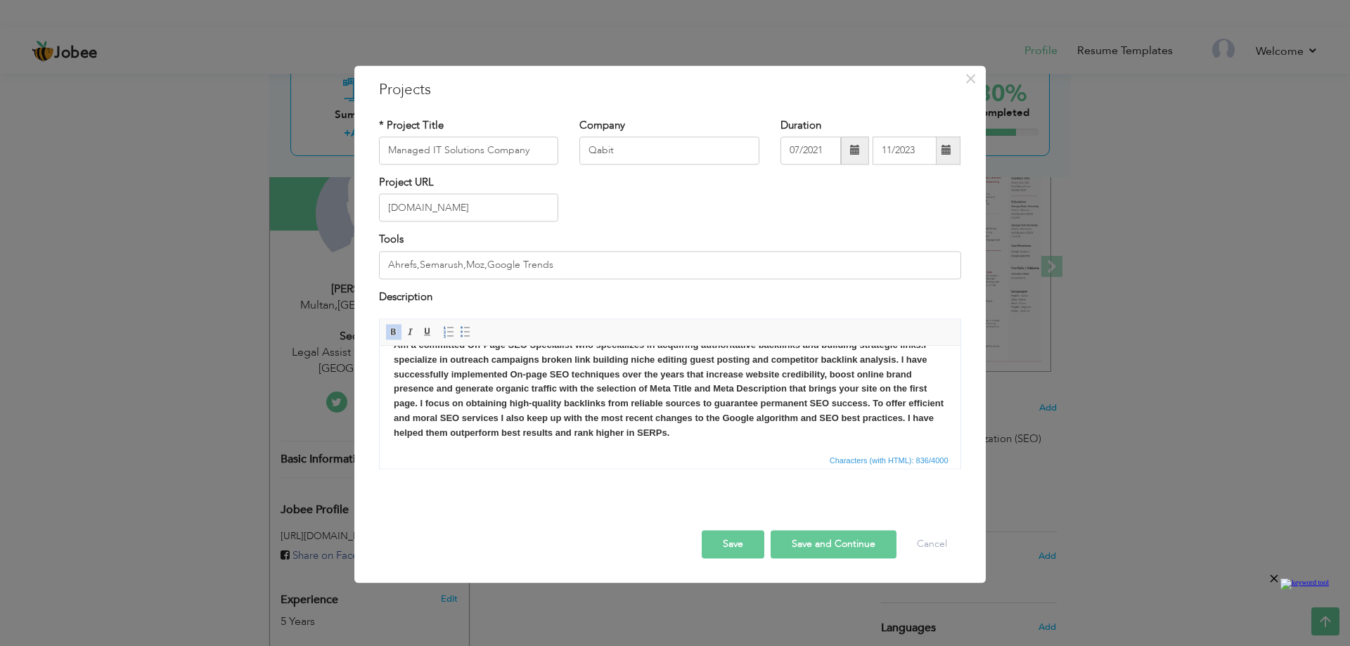
scroll to position [25, 0]
drag, startPoint x: 872, startPoint y: 401, endPoint x: 889, endPoint y: 424, distance: 29.1
click at [889, 424] on p "Am a committed Off-Page SEO Specialist who specializes in acquiring authoritati…" at bounding box center [669, 386] width 553 height 103
click at [815, 437] on p "Am a committed Off-Page SEO Specialist who specializes in acquiring authoritati…" at bounding box center [669, 386] width 553 height 103
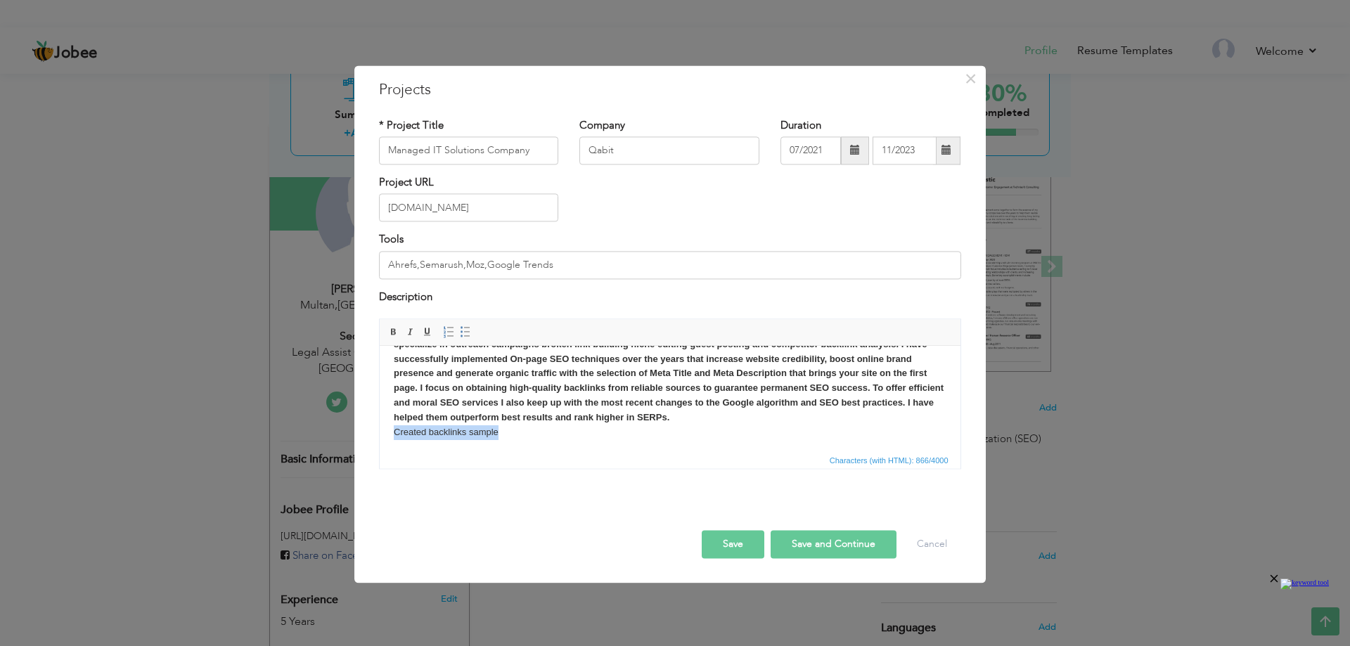
drag, startPoint x: 501, startPoint y: 431, endPoint x: 393, endPoint y: 433, distance: 107.6
click at [393, 433] on p "Am a committed Off-Page SEO Specialist who specializes in acquiring authoritati…" at bounding box center [669, 381] width 553 height 117
click at [754, 413] on p "Am a committed Off-Page SEO Specialist who specializes in acquiring authoritati…" at bounding box center [669, 381] width 553 height 117
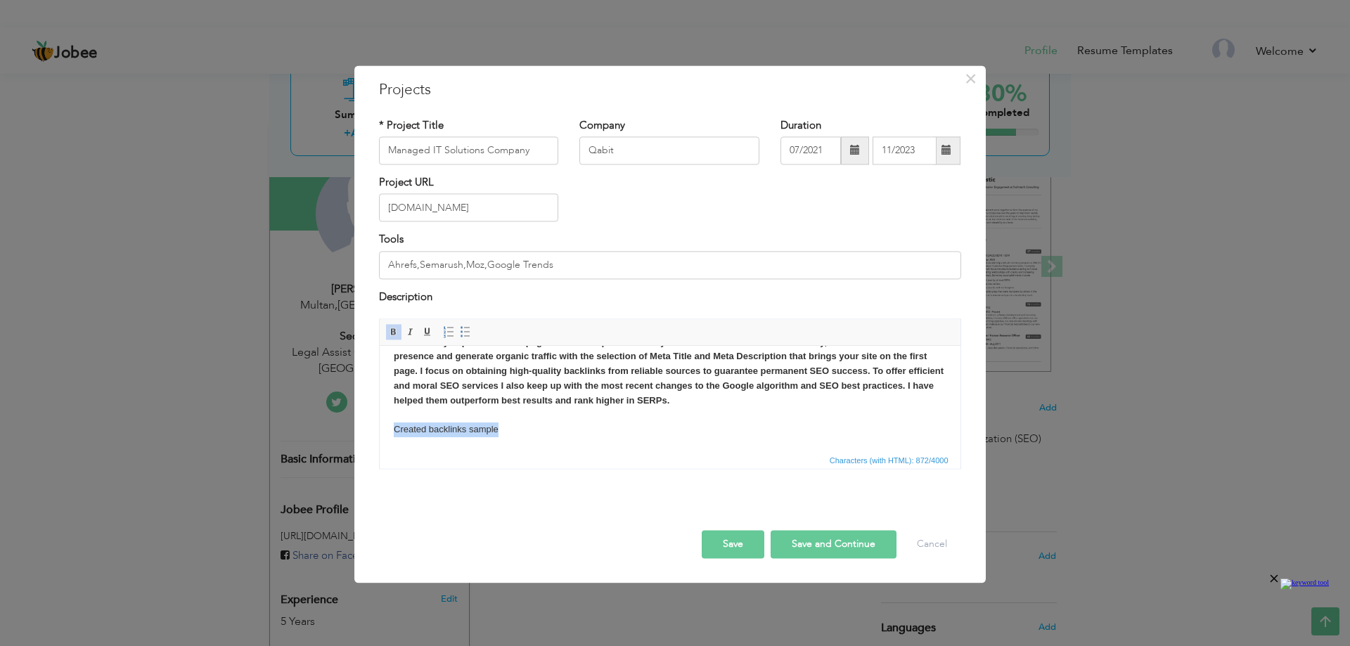
drag, startPoint x: 465, startPoint y: 443, endPoint x: 755, endPoint y: 788, distance: 451.0
click at [379, 441] on html "Am a committed Off-Page SEO Specialist who specializes in acquiring authoritati…" at bounding box center [669, 372] width 581 height 160
click at [517, 434] on p "Am a committed Off-Page SEO Specialist who specializes in acquiring authoritati…" at bounding box center [669, 371] width 553 height 131
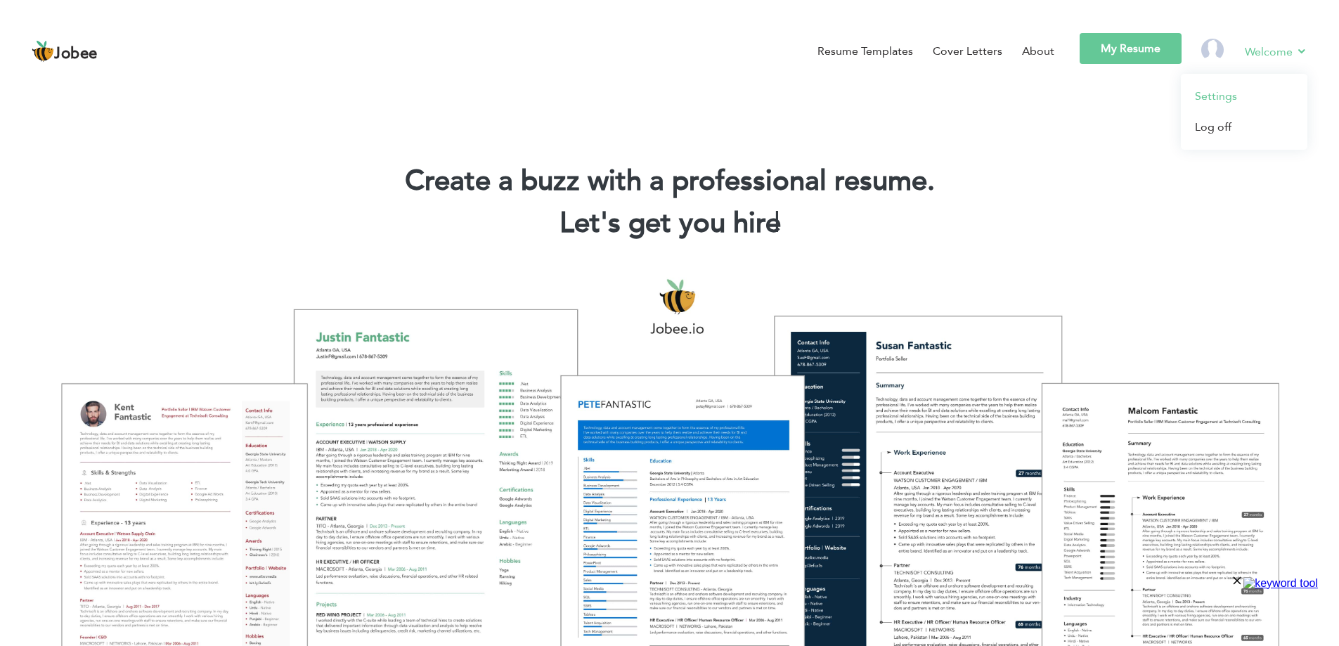
click at [1240, 92] on link "Settings" at bounding box center [1244, 96] width 127 height 31
click at [1218, 49] on img at bounding box center [1212, 50] width 22 height 22
click at [1222, 46] on img at bounding box center [1212, 50] width 22 height 22
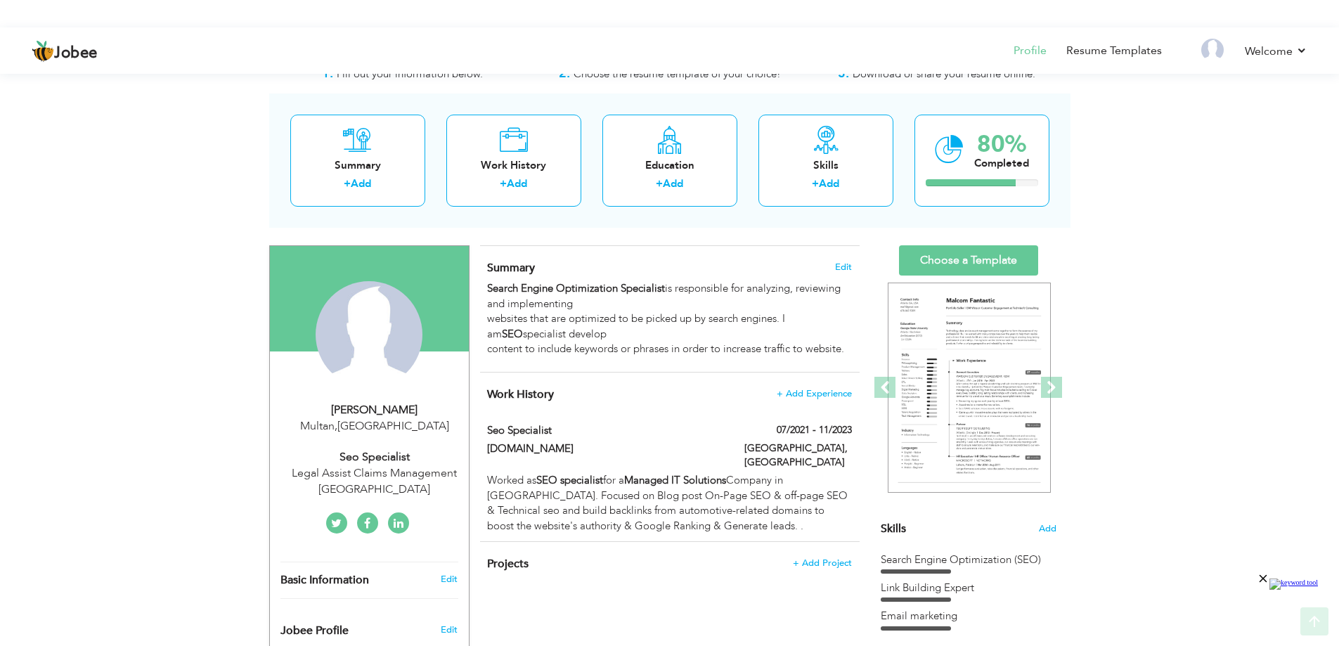
scroll to position [281, 0]
